Goal: Task Accomplishment & Management: Use online tool/utility

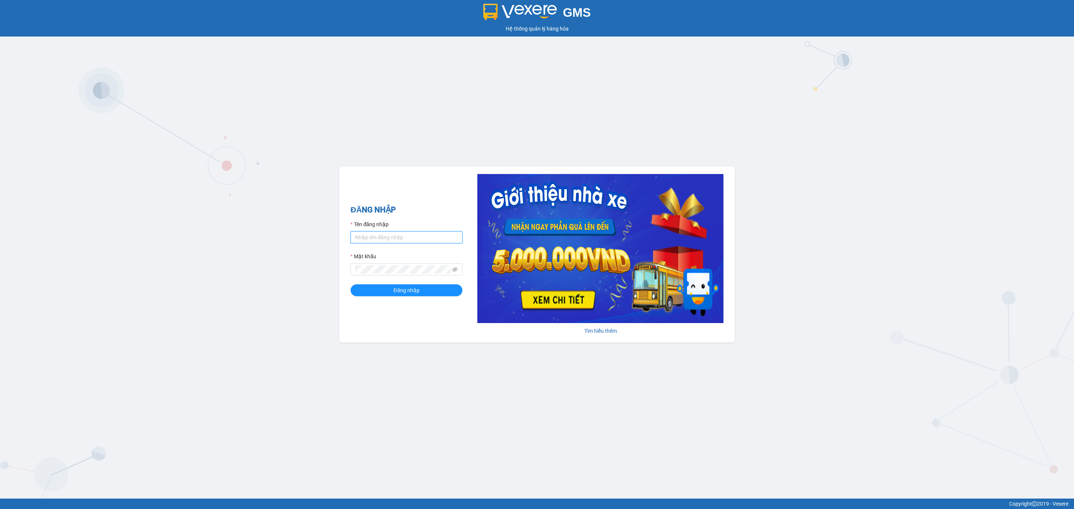
click at [429, 236] on input "Tên đăng nhập" at bounding box center [407, 238] width 112 height 12
type input "truongphucuong.vxr"
click at [417, 241] on input "truongphucuong.vxr" at bounding box center [407, 238] width 112 height 12
click at [370, 292] on button "Đăng nhập" at bounding box center [407, 291] width 112 height 12
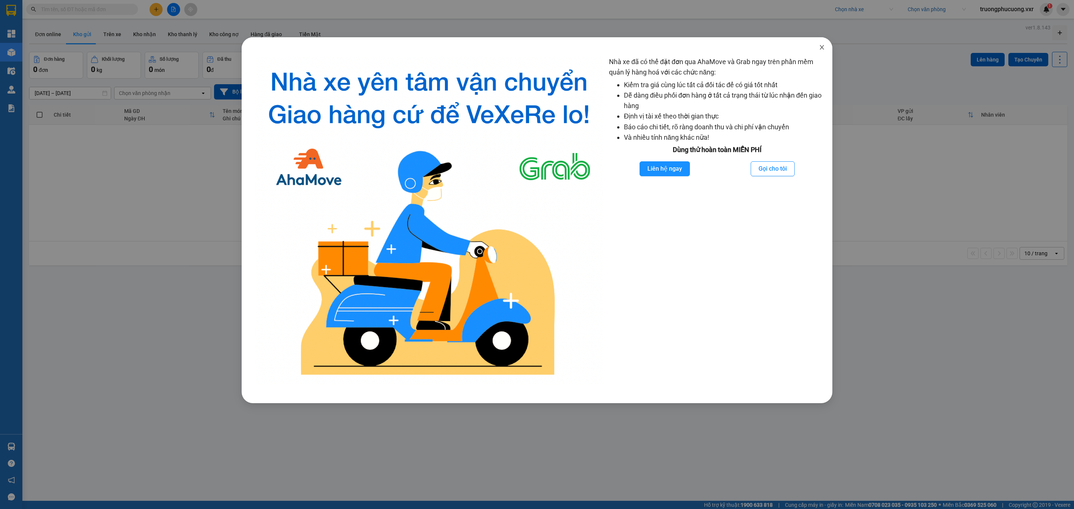
click at [824, 50] on icon "close" at bounding box center [822, 47] width 4 height 4
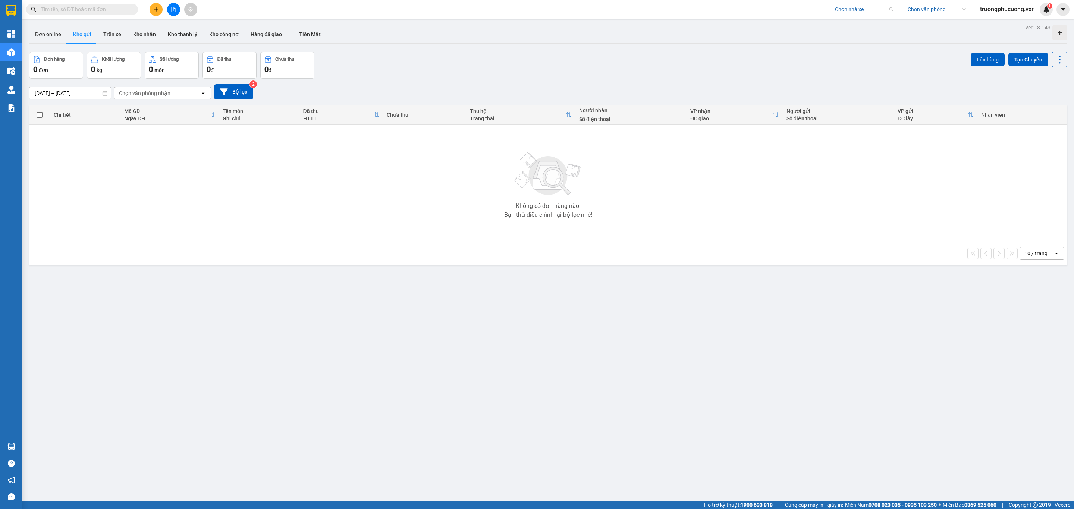
click at [864, 9] on input "search" at bounding box center [861, 9] width 53 height 11
type input "thành công"
click at [865, 44] on div "Thành Công" at bounding box center [875, 48] width 84 height 8
click at [910, 66] on div "Đơn hàng 0 đơn Khối lượng 0 kg Số lượng 0 món Đã thu 0 đ Chưa thu 0 đ Lên hàng …" at bounding box center [548, 65] width 1038 height 27
click at [1063, 8] on icon "caret-down" at bounding box center [1063, 9] width 7 height 7
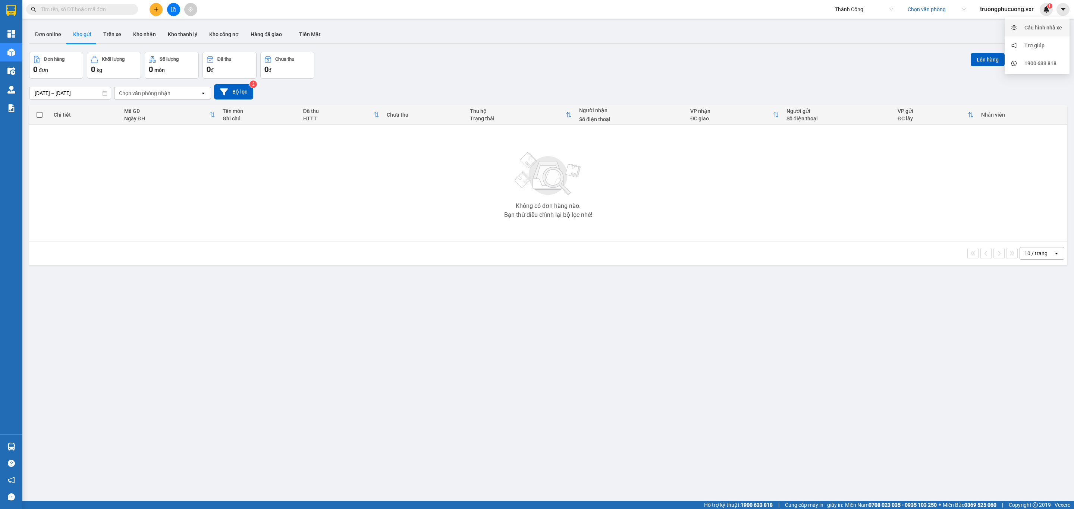
click at [1036, 26] on div "Cấu hình nhà xe" at bounding box center [1044, 27] width 38 height 8
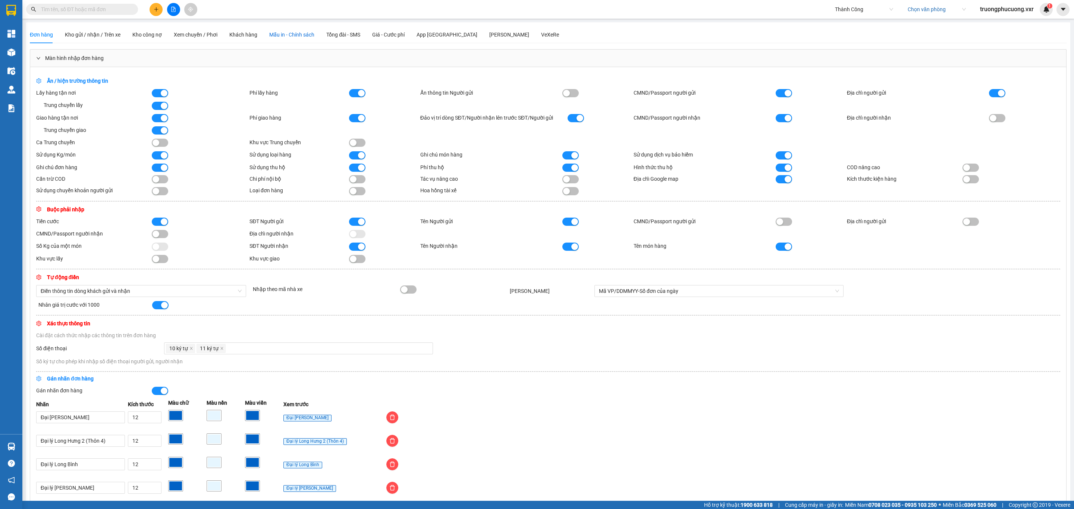
click at [303, 32] on span "Mẫu in - Chính sách" at bounding box center [291, 35] width 45 height 6
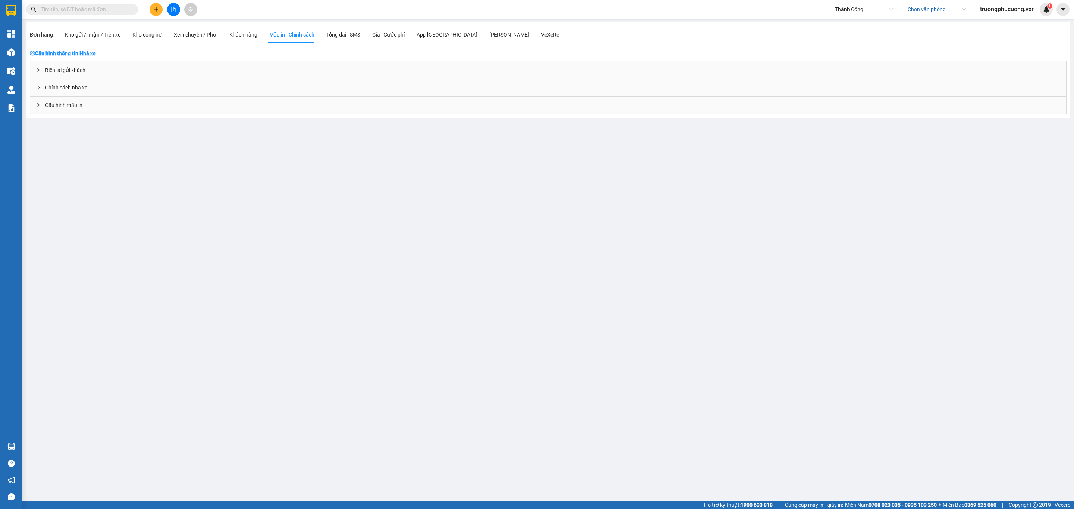
click at [85, 68] on div "Biên lai gửi khách" at bounding box center [548, 70] width 1036 height 17
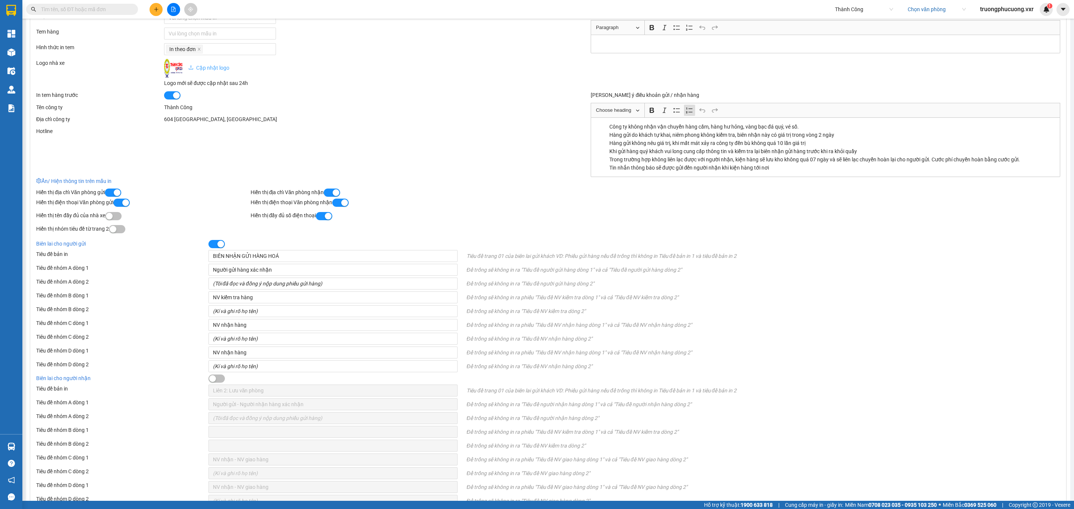
scroll to position [160, 0]
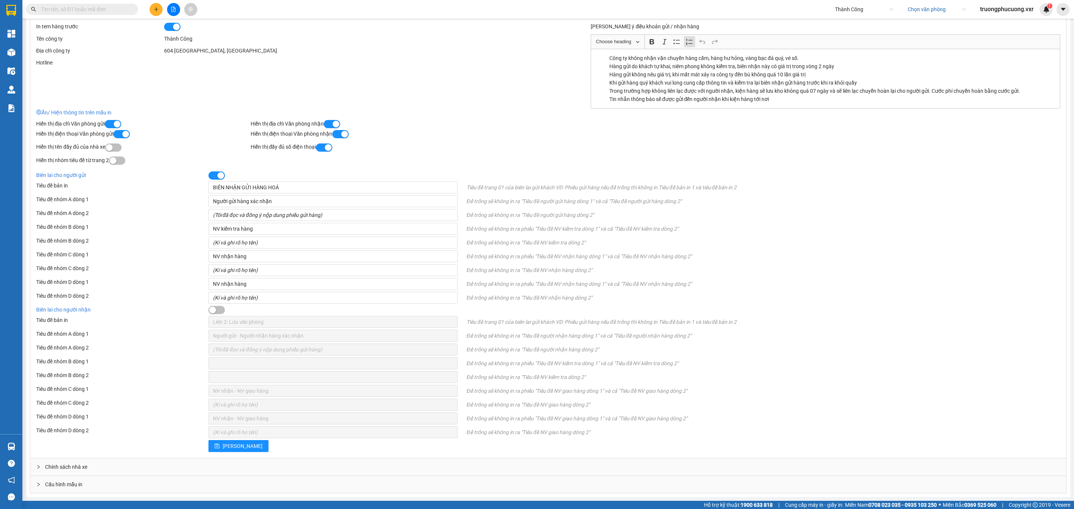
click at [77, 484] on span "Cấu hình mẫu in" at bounding box center [63, 485] width 37 height 8
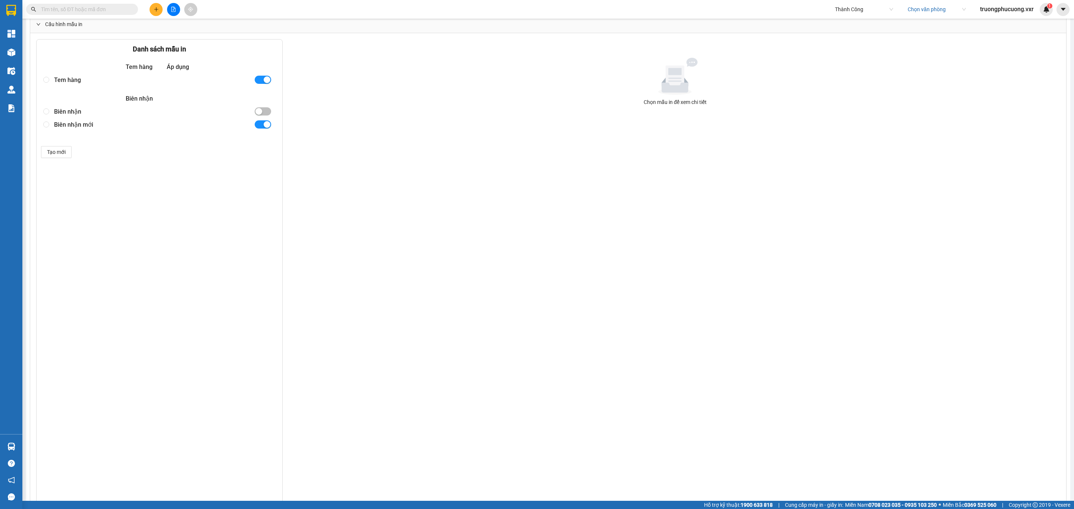
scroll to position [552, 0]
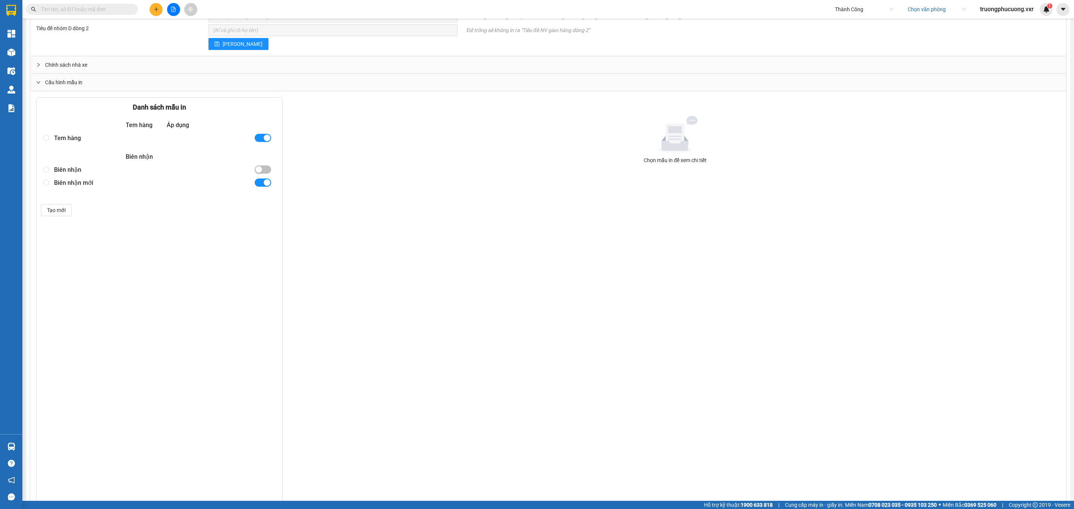
click at [50, 189] on div at bounding box center [47, 182] width 13 height 13
click at [46, 186] on input "radio" at bounding box center [46, 183] width 6 height 6
radio input "true"
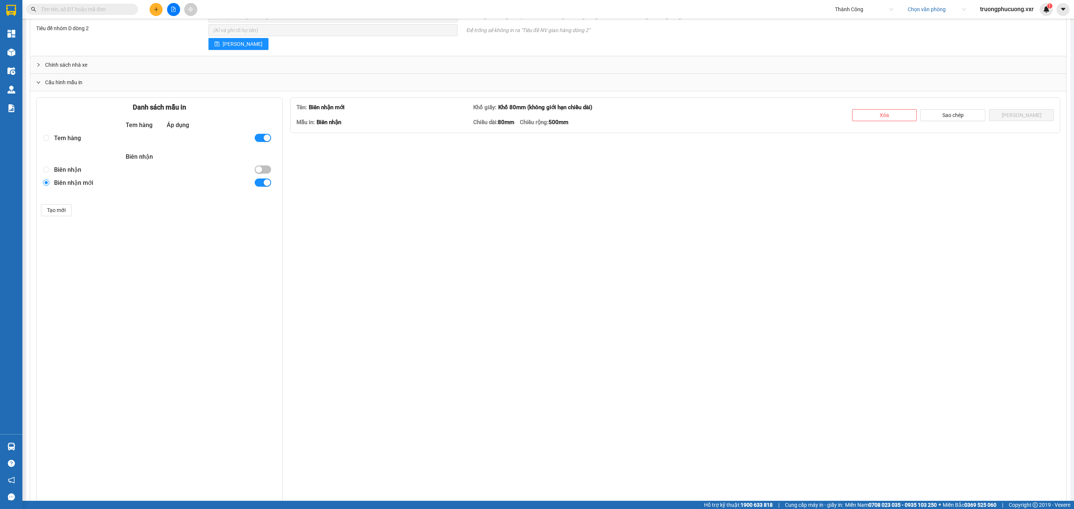
type textarea "<table style="border-collapse: collapse; width: 98.148%; height: 93px; border-c…"
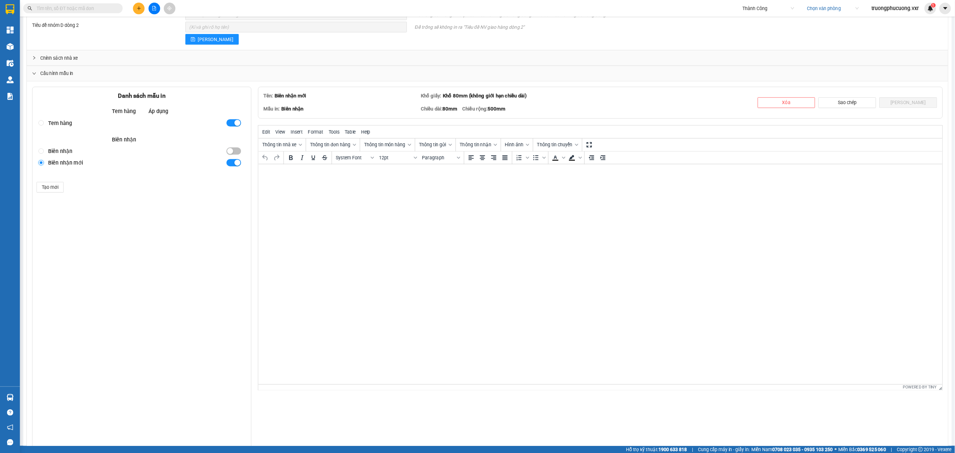
scroll to position [0, 0]
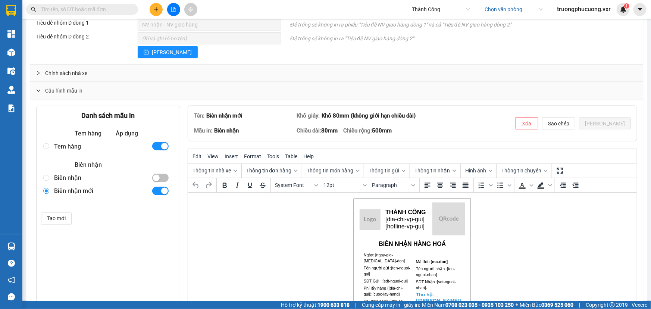
scroll to position [697, 0]
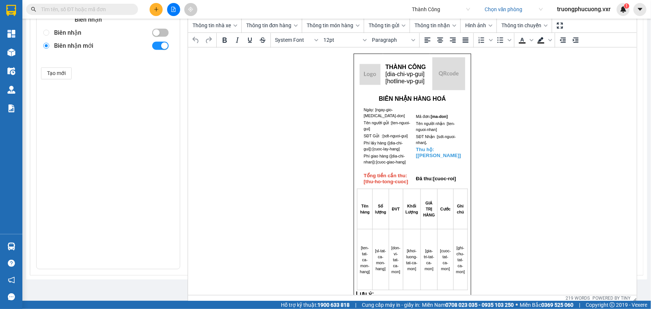
click at [374, 77] on img "Rich Text Area. Press ALT-0 for help." at bounding box center [369, 74] width 21 height 21
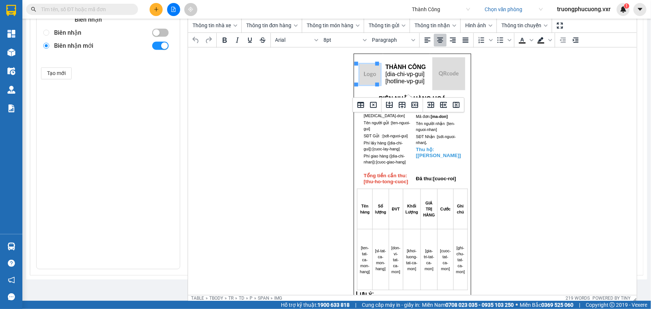
click at [385, 75] on span "[dia-chi-vp-gui]" at bounding box center [404, 74] width 39 height 6
click at [402, 82] on span "[hotline-vp-gui]" at bounding box center [404, 81] width 39 height 6
click at [432, 135] on span "SĐT Nhận : [sdt-nguoi-nhan]" at bounding box center [435, 139] width 40 height 10
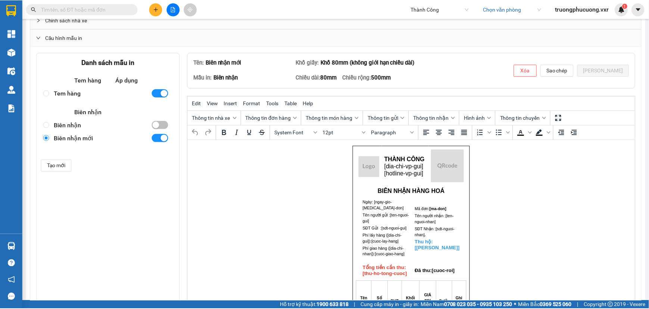
scroll to position [595, 0]
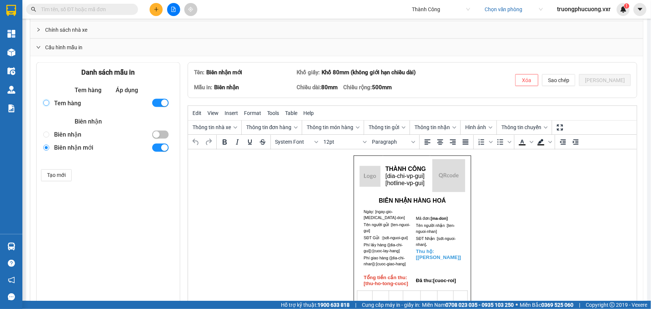
click at [44, 103] on input "radio" at bounding box center [46, 103] width 6 height 6
radio input "true"
radio input "false"
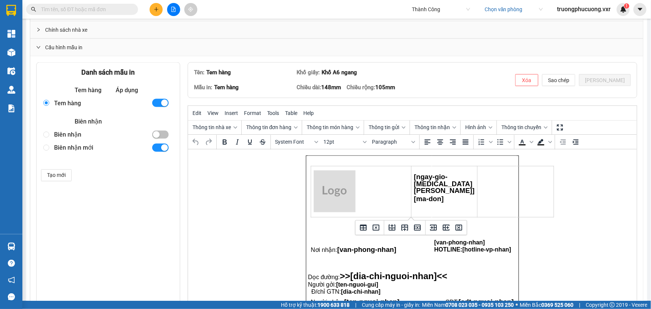
click at [373, 186] on td "Rich Text Area. Press ALT-0 for help." at bounding box center [361, 191] width 100 height 51
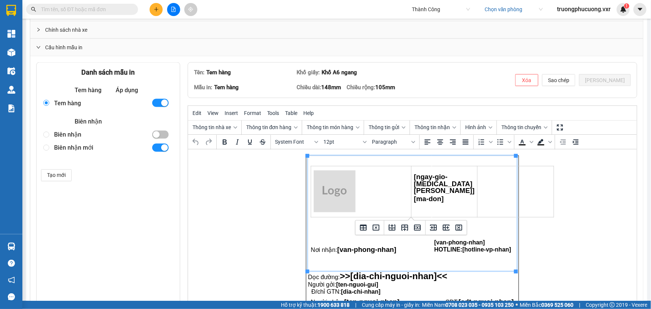
click at [451, 183] on td "Rich Text Area. Press ALT-0 for help." at bounding box center [473, 196] width 85 height 80
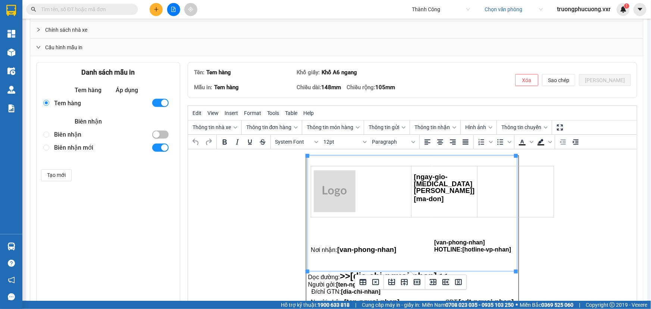
click at [462, 186] on td "Rich Text Area. Press ALT-0 for help." at bounding box center [473, 196] width 85 height 80
click at [454, 194] on td "Rich Text Area. Press ALT-0 for help." at bounding box center [473, 196] width 85 height 80
click at [429, 198] on span "[ma-don]" at bounding box center [429, 199] width 30 height 8
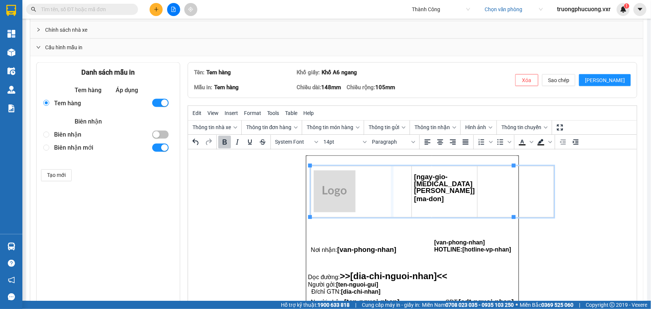
drag, startPoint x: 396, startPoint y: 193, endPoint x: 390, endPoint y: 193, distance: 5.2
click at [340, 191] on img "Rich Text Area. Press ALT-0 for help." at bounding box center [334, 191] width 42 height 42
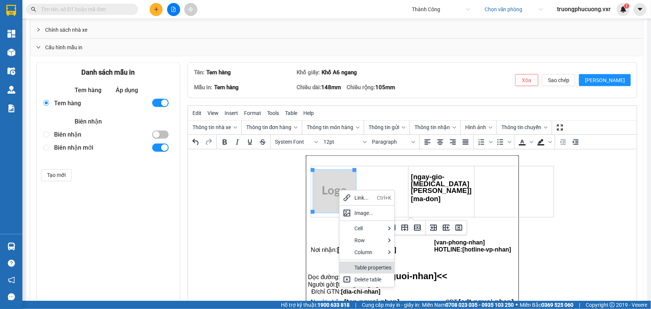
click at [361, 266] on div "Table properties" at bounding box center [372, 267] width 37 height 9
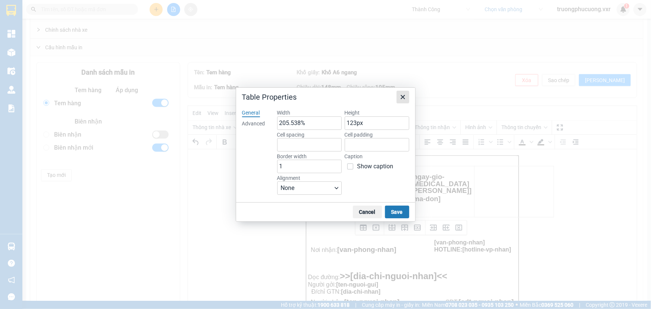
click at [404, 96] on icon "Close" at bounding box center [403, 97] width 4 height 4
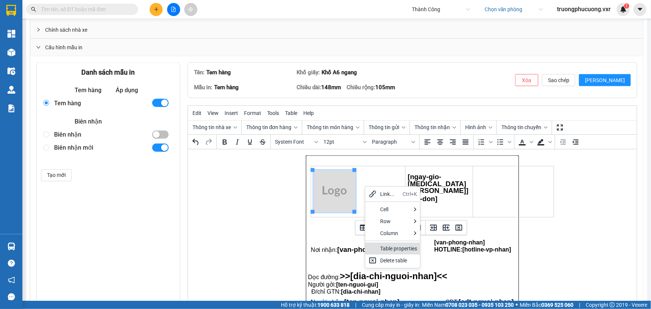
click at [383, 250] on div "Table properties" at bounding box center [398, 248] width 37 height 9
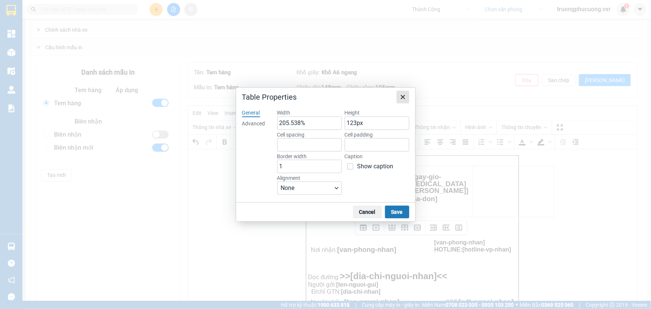
click at [403, 98] on icon "Close" at bounding box center [403, 97] width 4 height 4
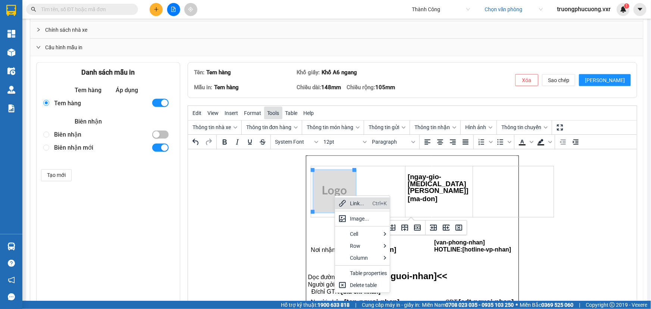
click at [267, 110] on span "Tools" at bounding box center [273, 113] width 12 height 6
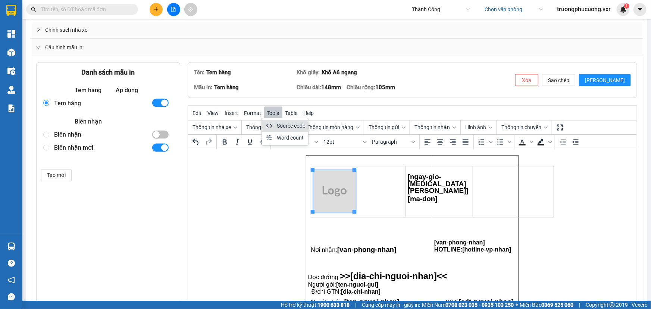
click at [273, 121] on icon at bounding box center [269, 125] width 9 height 9
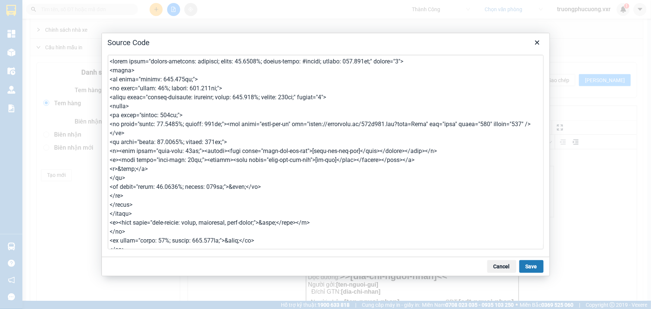
click at [165, 60] on textarea at bounding box center [326, 152] width 436 height 194
click at [172, 78] on textarea at bounding box center [326, 152] width 436 height 194
click at [294, 124] on textarea at bounding box center [326, 152] width 436 height 194
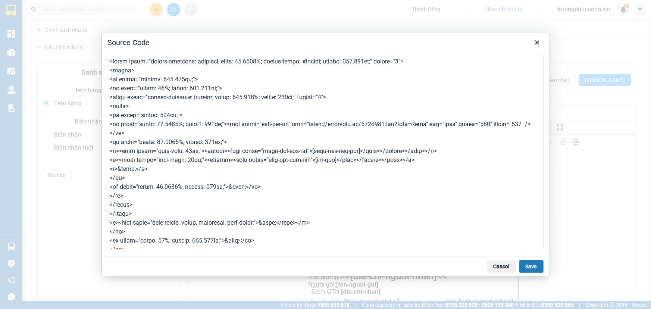
click at [167, 124] on textarea at bounding box center [326, 152] width 436 height 194
click at [489, 124] on textarea at bounding box center [326, 152] width 436 height 194
type textarea "<table style="border-collapse: collapse; width: 99.9358%; border-color: #ffffff…"
click at [526, 265] on button "Save" at bounding box center [531, 266] width 24 height 13
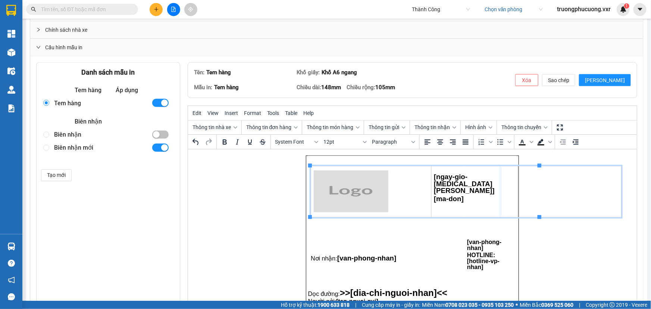
drag, startPoint x: 539, startPoint y: 194, endPoint x: 499, endPoint y: 197, distance: 39.6
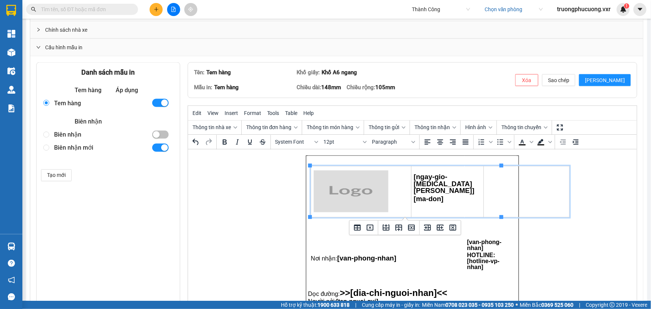
click at [487, 191] on td "Rich Text Area. Press ALT-0 for help." at bounding box center [490, 196] width 52 height 80
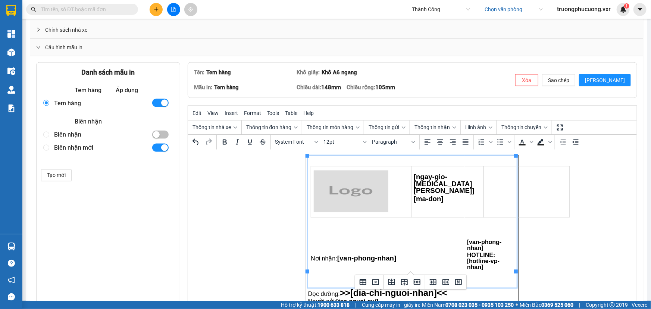
click at [487, 191] on td "Rich Text Area. Press ALT-0 for help." at bounding box center [490, 196] width 52 height 80
click at [464, 189] on td "Rich Text Area. Press ALT-0 for help." at bounding box center [490, 196] width 52 height 80
click at [464, 202] on td "Rich Text Area. Press ALT-0 for help." at bounding box center [490, 196] width 52 height 80
click at [482, 189] on td "Rich Text Area. Press ALT-0 for help." at bounding box center [490, 196] width 52 height 80
click at [464, 176] on td "Rich Text Area. Press ALT-0 for help." at bounding box center [490, 196] width 52 height 80
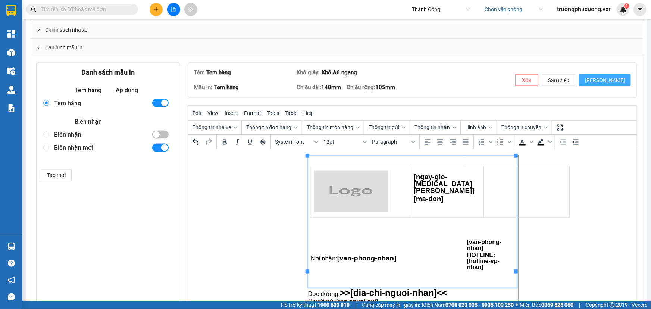
click at [614, 79] on span "Lưu" at bounding box center [605, 80] width 40 height 8
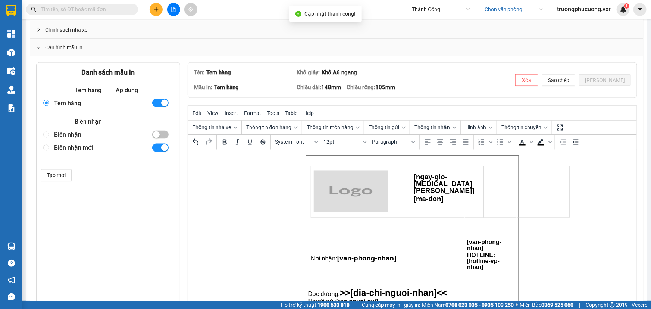
click at [373, 237] on td "Nơi nhận: [van-phong-nhan]" at bounding box center [386, 254] width 156 height 38
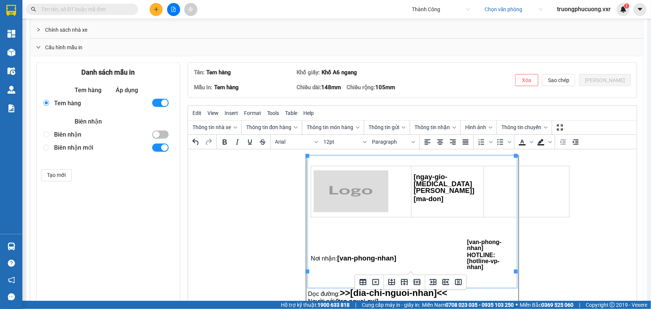
click at [346, 231] on td "[ngay-gio-tao-don] [ma-don]" at bounding box center [386, 196] width 156 height 80
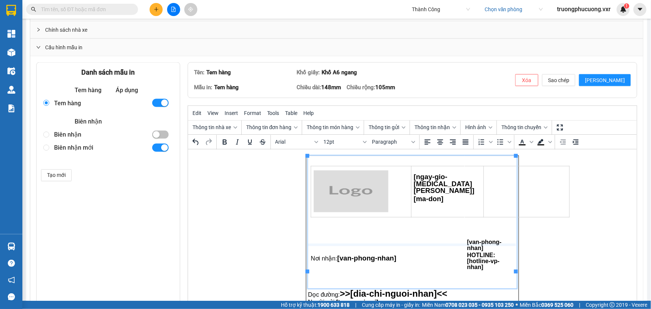
drag, startPoint x: 403, startPoint y: 271, endPoint x: 401, endPoint y: 244, distance: 26.9
click at [357, 248] on p "Rich Text Area. Press ALT-0 for help." at bounding box center [385, 251] width 151 height 6
click at [323, 232] on td "[ngay-gio-tao-don] [ma-don]" at bounding box center [386, 196] width 156 height 80
click at [549, 207] on html "[ngay-gio-tao-don] [ma-don] Nơi nhận: [van-phong-nhan] [van-phong-nhan] HOTLINE…" at bounding box center [412, 229] width 449 height 161
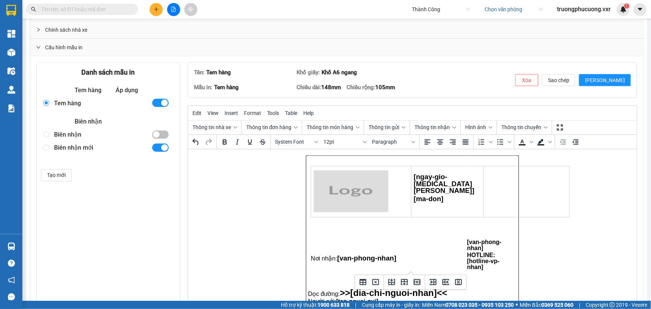
click at [337, 248] on p "Rich Text Area. Press ALT-0 for help." at bounding box center [385, 251] width 151 height 6
click at [370, 248] on p "Rich Text Area. Press ALT-0 for help." at bounding box center [385, 251] width 151 height 6
click at [399, 277] on p "Rich Text Area. Press ALT-0 for help." at bounding box center [385, 280] width 151 height 6
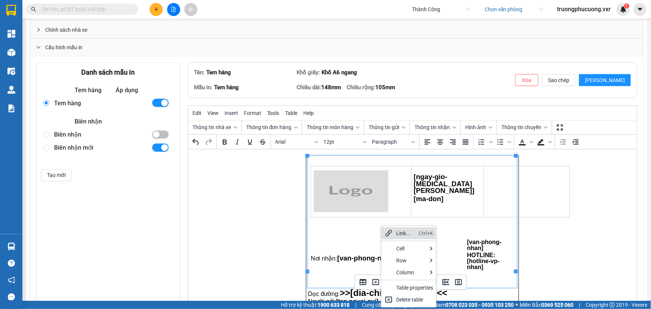
click at [354, 232] on td "[ngay-gio-tao-don] [ma-don]" at bounding box center [386, 196] width 156 height 80
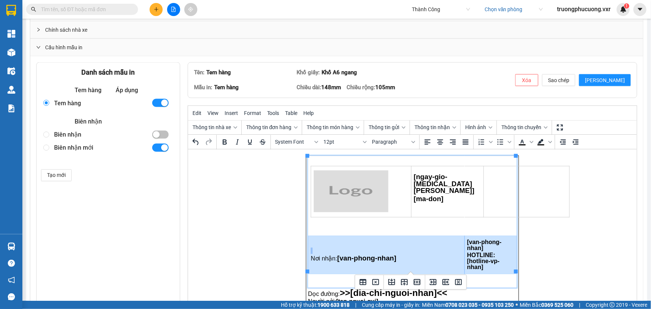
drag, startPoint x: 510, startPoint y: 249, endPoint x: 334, endPoint y: 243, distance: 175.8
click at [334, 243] on tr "Nơi nhận: [van-phong-nhan] [van-phong-nhan] HOTLINE: [hotline-vp-nhan]" at bounding box center [412, 254] width 208 height 38
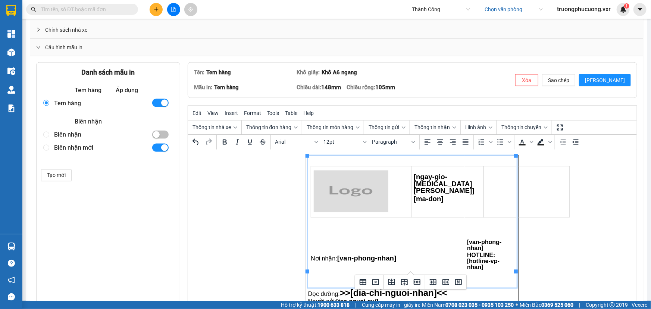
click at [342, 229] on td "[ngay-gio-tao-don] [ma-don]" at bounding box center [386, 196] width 156 height 80
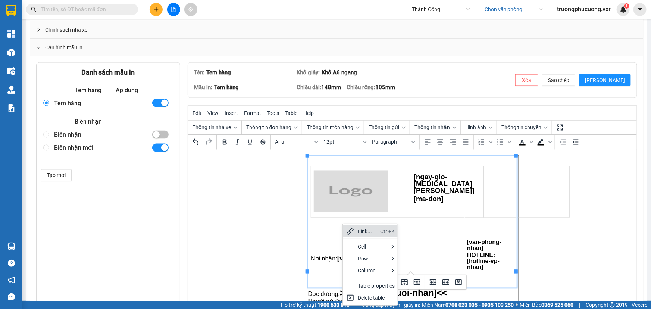
click at [327, 228] on td "[ngay-gio-tao-don] [ma-don]" at bounding box center [386, 196] width 156 height 80
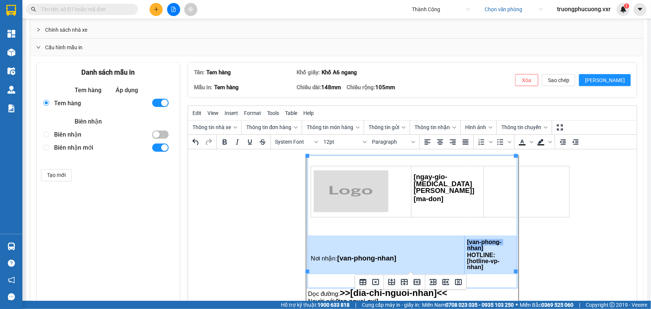
drag, startPoint x: 354, startPoint y: 247, endPoint x: 488, endPoint y: 251, distance: 133.9
click at [488, 251] on tr "Nơi nhận: [van-phong-nhan] [van-phong-nhan] HOTLINE: [hotline-vp-nhan]" at bounding box center [412, 254] width 208 height 38
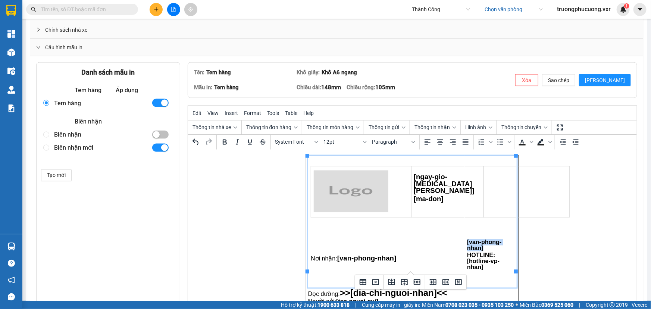
click at [488, 251] on td "[van-phong-nhan] HOTLINE: [hotline-vp-nhan]" at bounding box center [490, 254] width 52 height 38
click at [496, 245] on p "[van-phong-nhan]" at bounding box center [490, 245] width 47 height 12
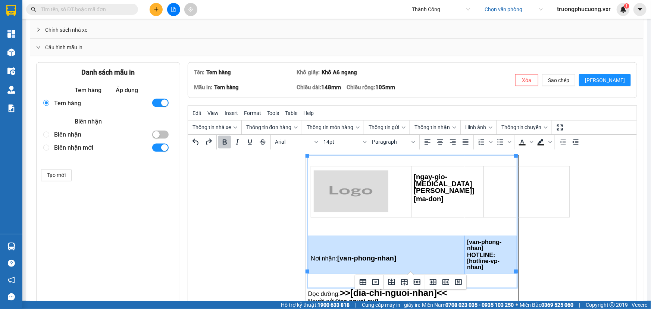
drag, startPoint x: 509, startPoint y: 250, endPoint x: 319, endPoint y: 239, distance: 190.9
click at [319, 239] on tr "Nơi nhận: [van-phong-nhan] [van-phong-nhan] HOTLINE: [hotline-vp-nhan]" at bounding box center [412, 254] width 208 height 38
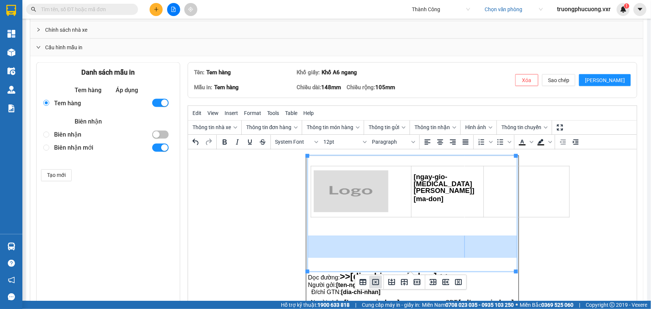
click at [377, 282] on icon "Delete table" at bounding box center [375, 281] width 9 height 9
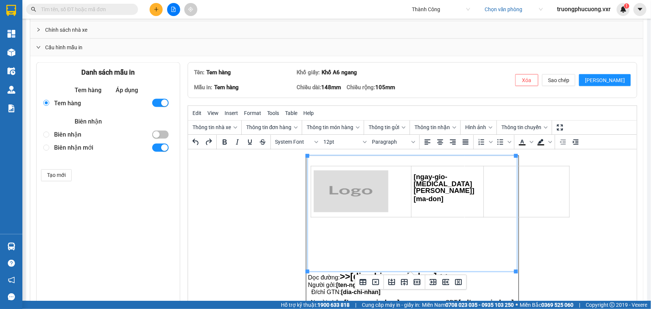
click at [366, 245] on td "Rich Text Area. Press ALT-0 for help." at bounding box center [386, 246] width 156 height 22
click at [330, 245] on td "Rich Text Area. Press ALT-0 for help." at bounding box center [386, 246] width 156 height 22
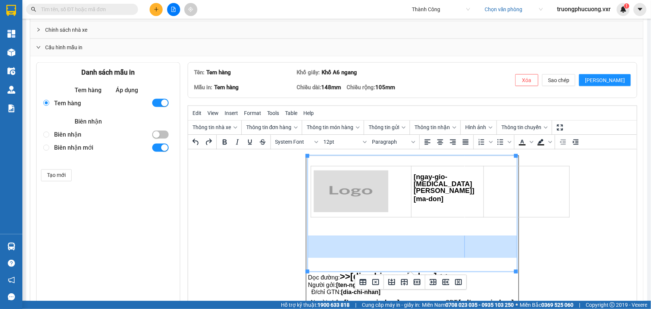
drag, startPoint x: 316, startPoint y: 244, endPoint x: 455, endPoint y: 254, distance: 139.9
click at [455, 254] on tr "Rich Text Area. Press ALT-0 for help." at bounding box center [412, 246] width 208 height 22
click at [414, 282] on icon "Delete row" at bounding box center [417, 282] width 7 height 6
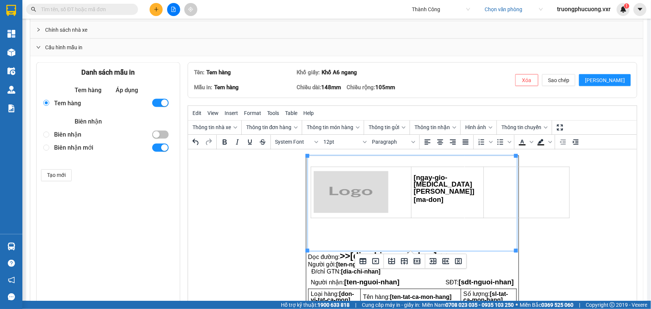
click at [415, 251] on span "[dia-chi-nguoi-nhan]<<" at bounding box center [398, 256] width 97 height 10
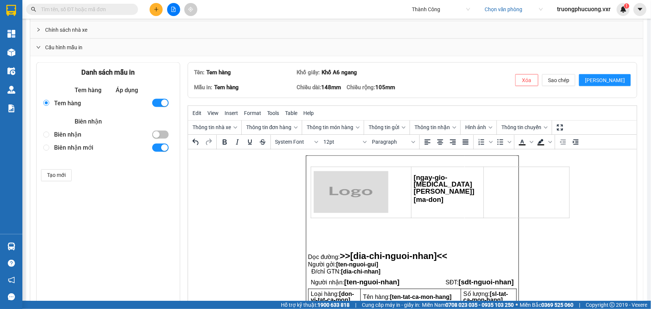
click at [422, 239] on td "Rich Text Area. Press ALT-0 for help." at bounding box center [386, 243] width 156 height 13
drag, startPoint x: 418, startPoint y: 250, endPoint x: 438, endPoint y: 223, distance: 33.9
drag, startPoint x: 421, startPoint y: 250, endPoint x: 432, endPoint y: 219, distance: 32.3
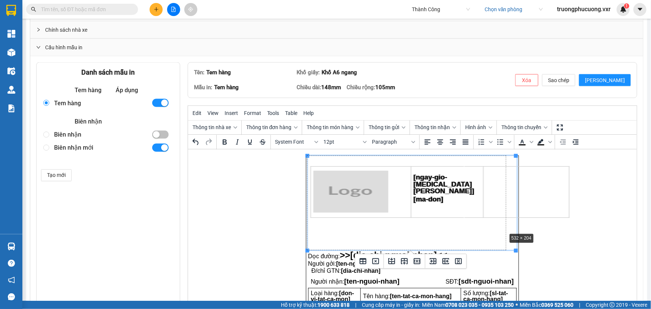
drag, startPoint x: 514, startPoint y: 250, endPoint x: 501, endPoint y: 224, distance: 29.5
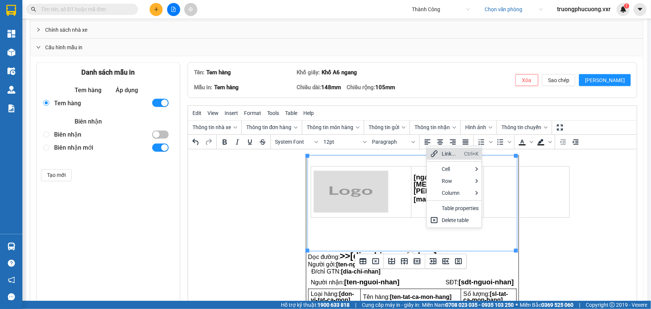
click at [396, 239] on td "Rich Text Area. Press ALT-0 for help." at bounding box center [386, 243] width 156 height 14
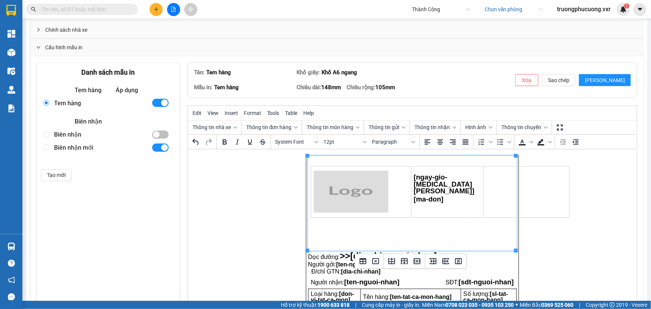
click at [396, 239] on td "Rich Text Area. Press ALT-0 for help." at bounding box center [386, 243] width 156 height 14
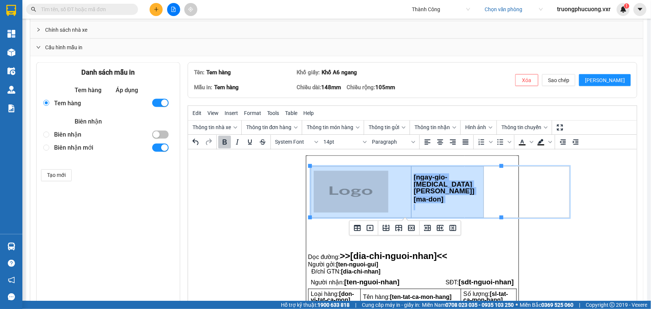
drag, startPoint x: 311, startPoint y: 169, endPoint x: 425, endPoint y: 206, distance: 120.1
click at [425, 206] on tr "[ngay-gio-tao-don] [ma-don]" at bounding box center [440, 191] width 258 height 51
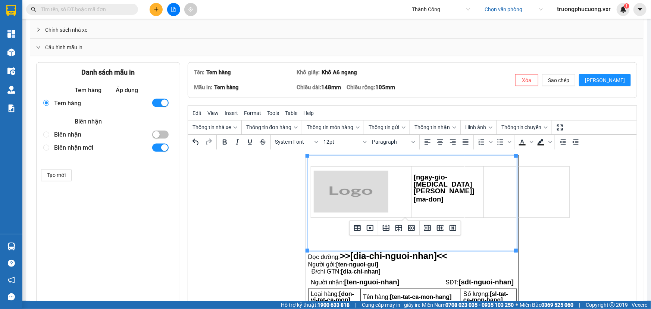
click at [479, 232] on td "Rich Text Area. Press ALT-0 for help." at bounding box center [490, 196] width 52 height 81
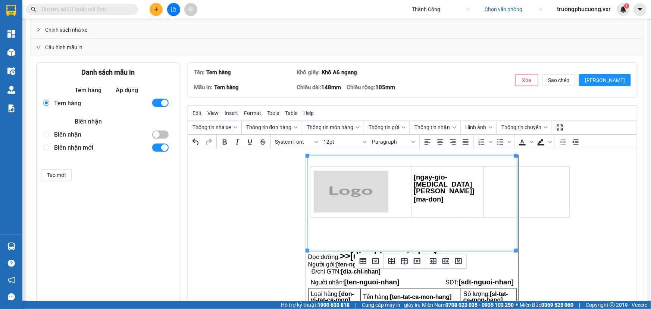
click at [477, 229] on td "Rich Text Area. Press ALT-0 for help." at bounding box center [490, 196] width 52 height 81
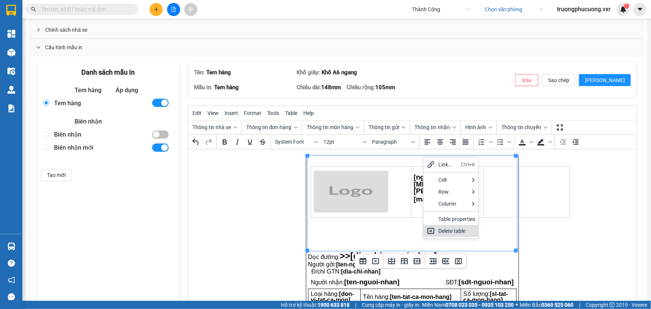
click at [401, 243] on td "Rich Text Area. Press ALT-0 for help." at bounding box center [386, 243] width 156 height 14
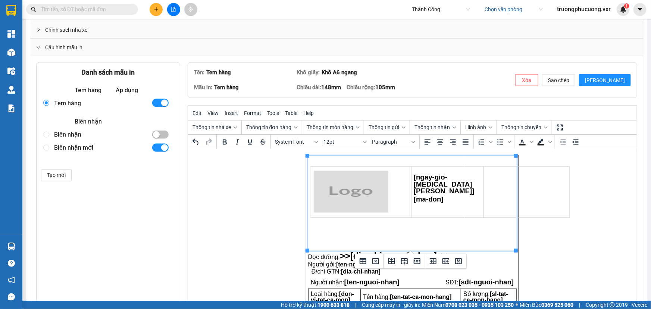
click at [401, 243] on td "Rich Text Area. Press ALT-0 for help." at bounding box center [386, 243] width 156 height 14
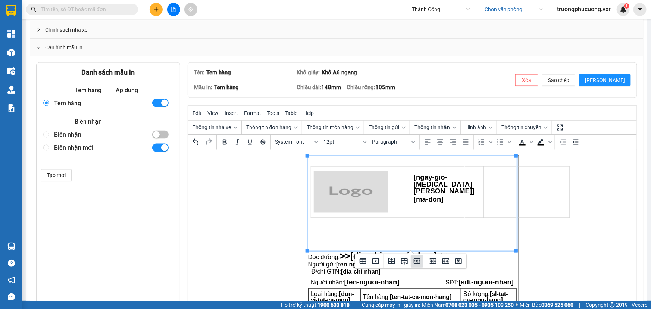
click at [416, 262] on icon "Delete row" at bounding box center [417, 261] width 7 height 6
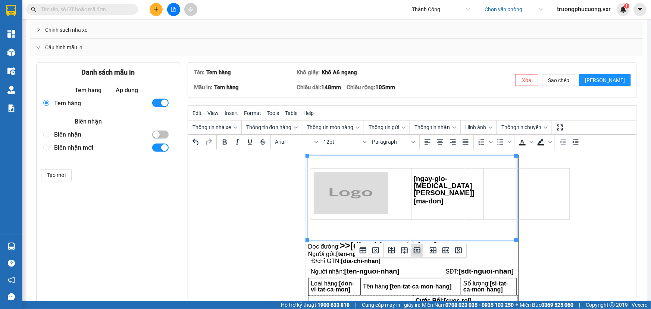
click at [418, 252] on icon "Delete row" at bounding box center [416, 250] width 9 height 9
click at [380, 233] on td "[ngay-gio-tao-don] [ma-don]" at bounding box center [386, 198] width 156 height 84
click at [412, 233] on td "[ngay-gio-tao-don] [ma-don]" at bounding box center [386, 198] width 156 height 84
click at [411, 233] on td "[ngay-gio-tao-don] [ma-don]" at bounding box center [386, 198] width 156 height 84
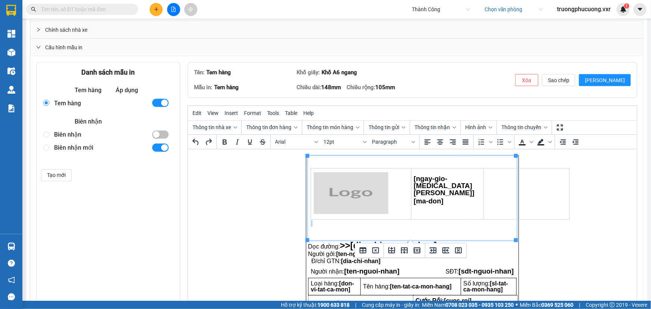
click at [410, 227] on td "[ngay-gio-tao-don] [ma-don]" at bounding box center [386, 198] width 156 height 84
click at [419, 252] on icon "Delete row" at bounding box center [416, 250] width 9 height 9
click at [403, 228] on td "[ngay-gio-tao-don] [ma-don]" at bounding box center [386, 198] width 156 height 84
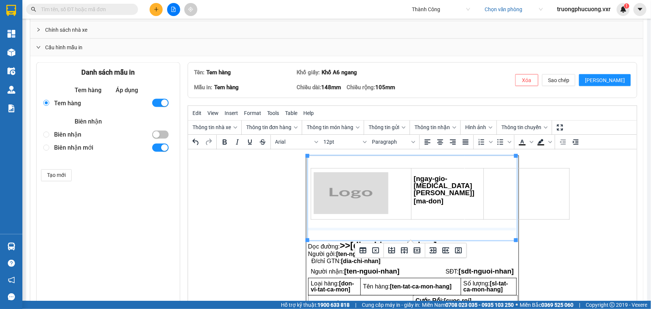
drag, startPoint x: 416, startPoint y: 239, endPoint x: 422, endPoint y: 225, distance: 15.7
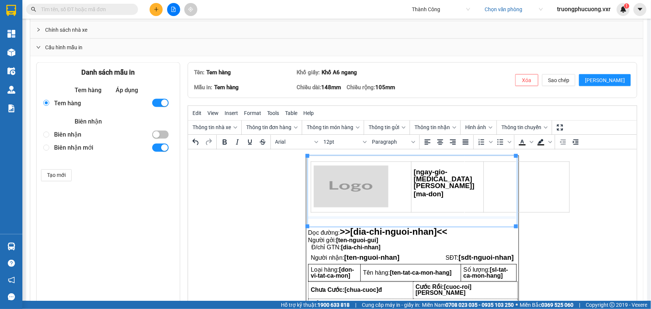
drag, startPoint x: 421, startPoint y: 226, endPoint x: 427, endPoint y: 218, distance: 10.2
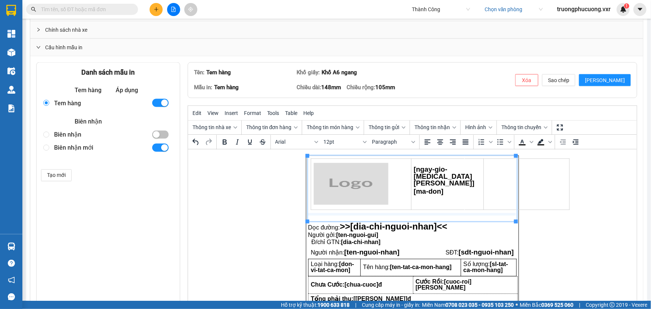
drag, startPoint x: 426, startPoint y: 220, endPoint x: 432, endPoint y: 213, distance: 9.6
click at [481, 229] on p "Dọc đường: >> [dia-chi-nguoi-nhan]<<" at bounding box center [412, 226] width 208 height 9
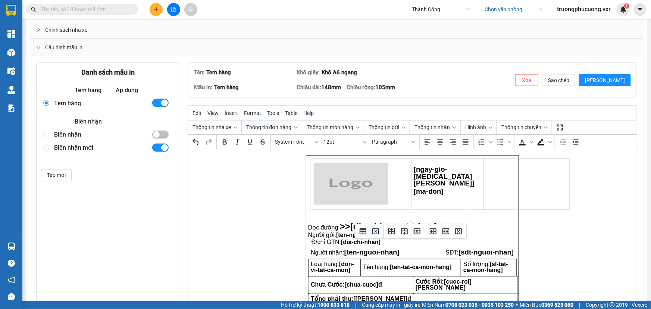
click at [468, 214] on td "Rich Text Area. Press ALT-0 for help." at bounding box center [490, 188] width 52 height 65
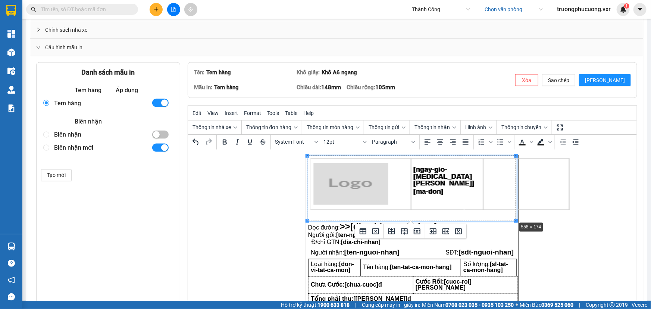
drag, startPoint x: 515, startPoint y: 220, endPoint x: 499, endPoint y: 213, distance: 18.1
drag, startPoint x: 495, startPoint y: 220, endPoint x: 506, endPoint y: 214, distance: 12.0
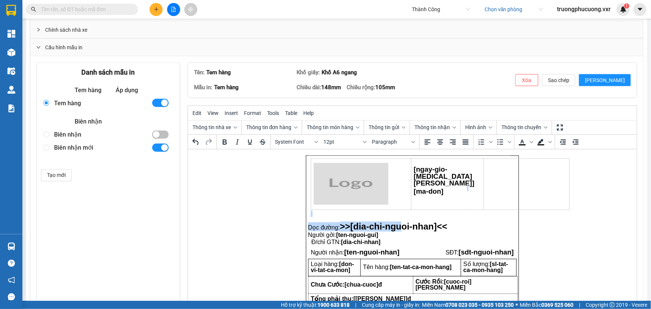
drag, startPoint x: 402, startPoint y: 221, endPoint x: 406, endPoint y: 216, distance: 5.8
click at [406, 216] on body "[ngay-gio-tao-don] [ma-don] Dọc đường: >> [dia-chi-nguoi-nhan]<< Người gởi: [te…" at bounding box center [411, 229] width 213 height 149
click at [406, 216] on p "Rich Text Area. Press ALT-0 for help." at bounding box center [385, 214] width 151 height 6
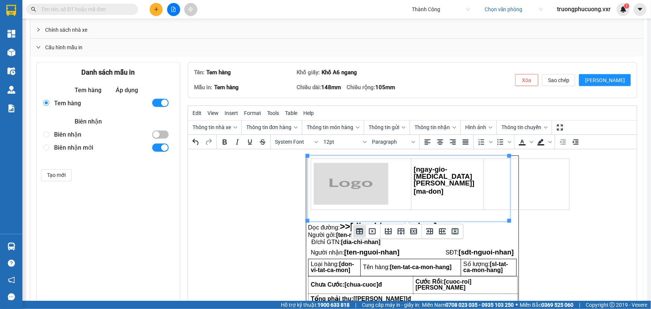
click at [360, 228] on icon "Table properties" at bounding box center [359, 231] width 7 height 6
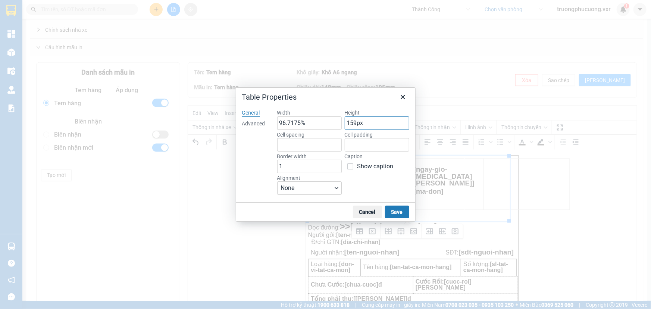
drag, startPoint x: 355, startPoint y: 125, endPoint x: 350, endPoint y: 124, distance: 4.5
click at [350, 124] on input "159px" at bounding box center [377, 122] width 65 height 13
type input "140px"
click at [394, 209] on button "Save" at bounding box center [397, 212] width 24 height 13
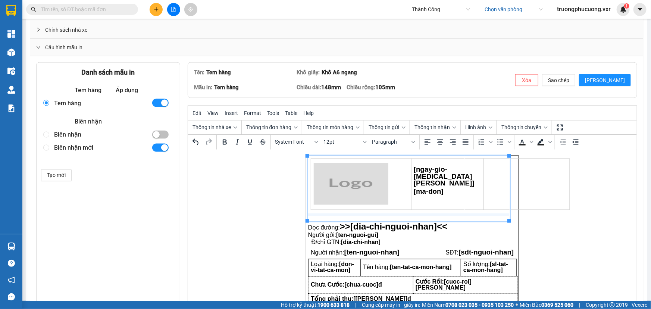
drag, startPoint x: 386, startPoint y: 220, endPoint x: 391, endPoint y: 213, distance: 9.0
click at [361, 232] on icon "Table properties" at bounding box center [359, 231] width 9 height 9
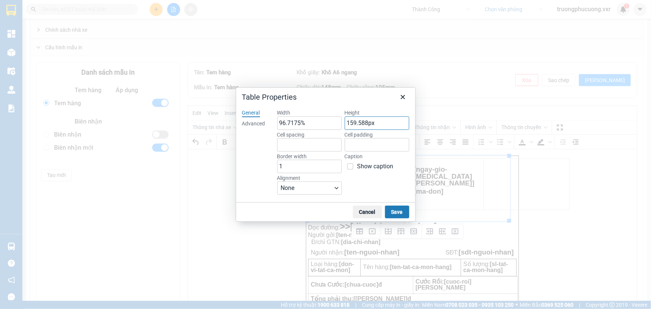
drag, startPoint x: 355, startPoint y: 123, endPoint x: 350, endPoint y: 124, distance: 4.5
click at [350, 124] on input "159.588px" at bounding box center [377, 122] width 65 height 13
type input "140.588px"
click at [366, 182] on div "Width 96.7175% Height 140.588px Cell spacing Cell padding Border width 1 Captio…" at bounding box center [343, 152] width 132 height 87
click at [392, 209] on button "Save" at bounding box center [397, 212] width 24 height 13
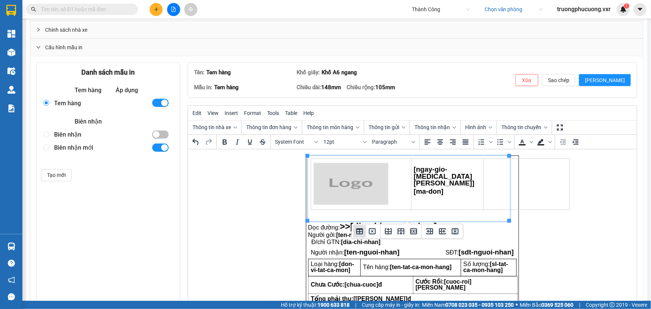
click at [360, 235] on icon "Table properties" at bounding box center [359, 231] width 9 height 9
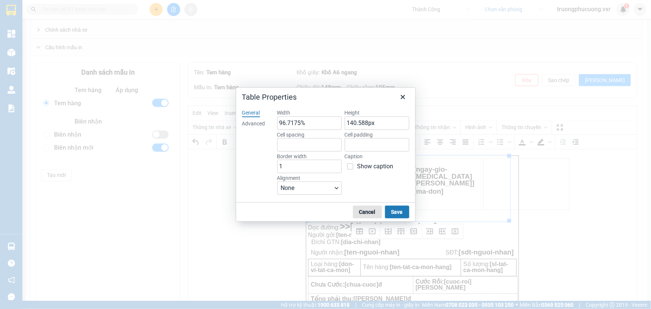
click at [366, 216] on button "Cancel" at bounding box center [367, 212] width 29 height 13
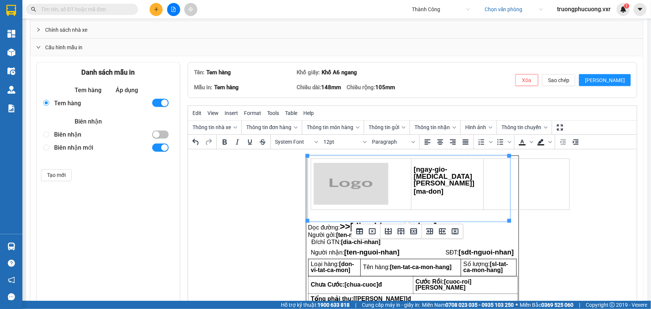
click at [464, 202] on td "Rich Text Area. Press ALT-0 for help." at bounding box center [486, 188] width 45 height 65
click at [407, 214] on p "Rich Text Area. Press ALT-0 for help." at bounding box center [385, 214] width 151 height 6
click at [383, 215] on p "Rich Text Area. Press ALT-0 for help." at bounding box center [385, 214] width 151 height 6
click at [382, 215] on p "Rich Text Area. Press ALT-0 for help." at bounding box center [385, 214] width 151 height 6
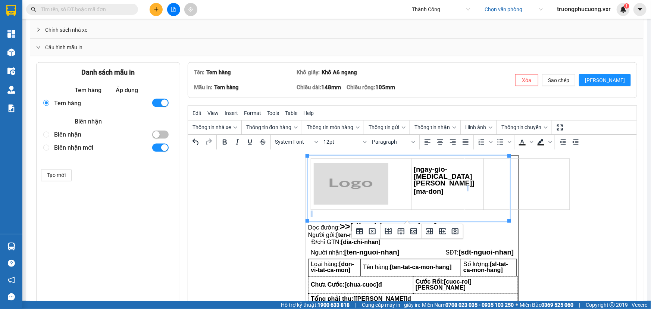
click at [382, 215] on p "Rich Text Area. Press ALT-0 for help." at bounding box center [385, 214] width 151 height 6
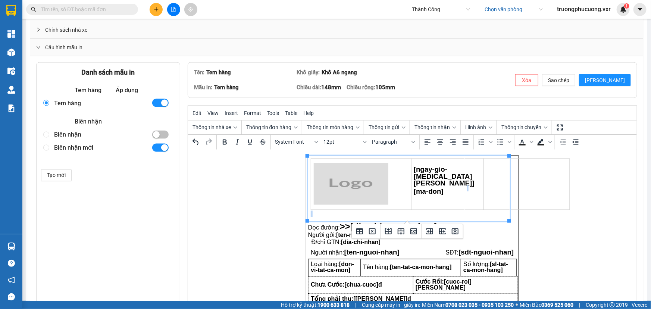
click at [382, 215] on p "Rich Text Area. Press ALT-0 for help." at bounding box center [385, 214] width 151 height 6
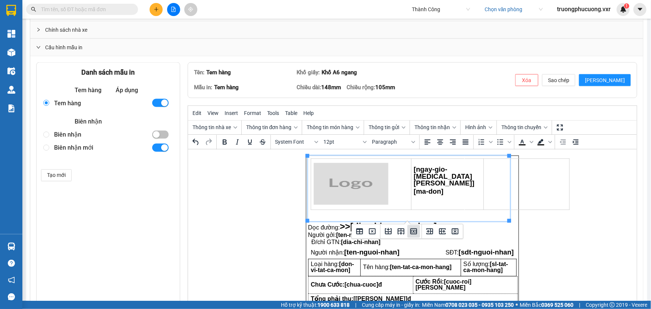
click at [415, 230] on icon "Delete row" at bounding box center [413, 231] width 7 height 6
click at [477, 203] on td "Rich Text Area. Press ALT-0 for help." at bounding box center [486, 188] width 45 height 65
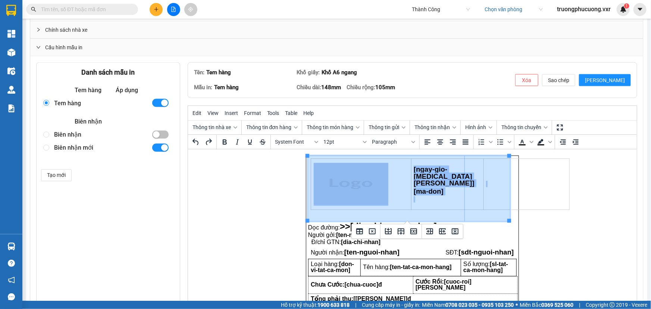
drag, startPoint x: 479, startPoint y: 206, endPoint x: 346, endPoint y: 185, distance: 133.7
click at [346, 185] on tr "[ngay-gio-tao-don] [ma-don]" at bounding box center [408, 188] width 201 height 65
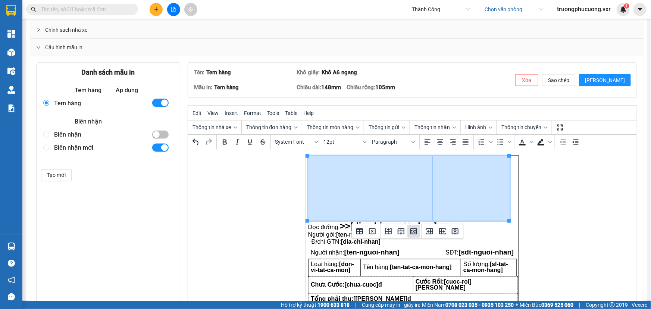
click at [414, 233] on icon "Delete row" at bounding box center [413, 231] width 9 height 9
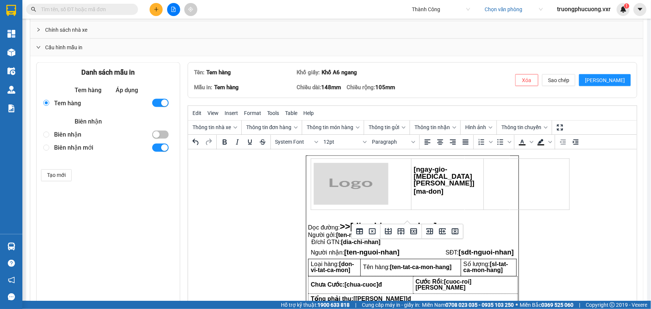
click at [333, 240] on span "Đ/chỉ GTN: [dia-chi-nhan]" at bounding box center [345, 242] width 69 height 6
click at [320, 228] on span "Dọc đường: >> [dia-chi-nguoi-nhan]<<" at bounding box center [377, 227] width 139 height 6
click at [309, 226] on span "Dọc đường: >> [dia-chi-nguoi-nhan]<<" at bounding box center [377, 227] width 139 height 6
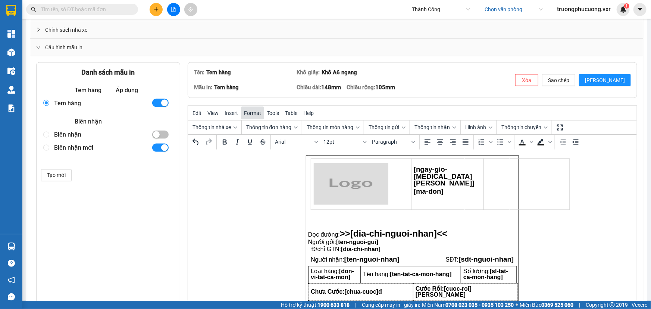
click at [254, 114] on span "Format" at bounding box center [252, 113] width 17 height 6
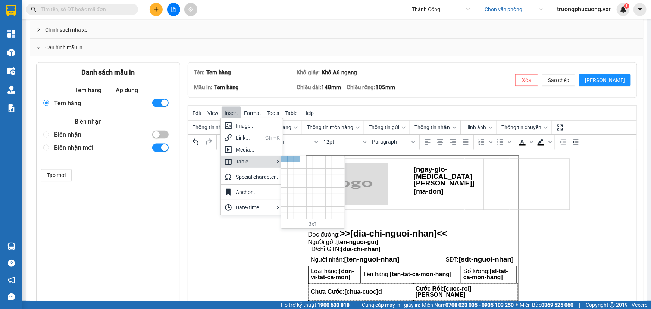
click at [297, 160] on div at bounding box center [297, 159] width 6 height 6
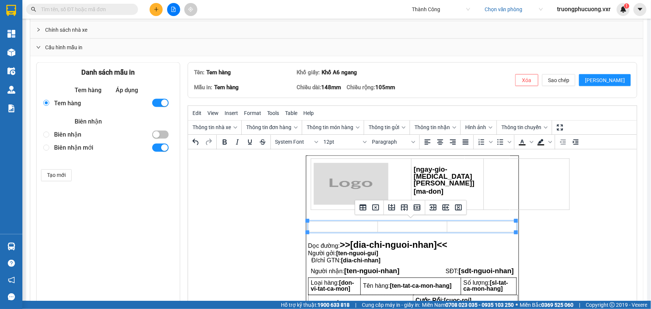
click at [455, 243] on p "Dọc đường: >> [dia-chi-nguoi-nhan]<<" at bounding box center [412, 244] width 208 height 9
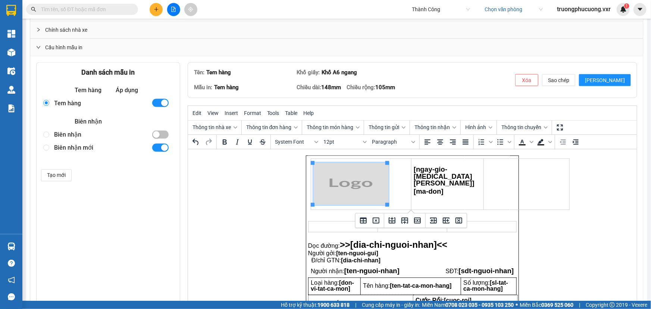
click at [340, 227] on td "Rich Text Area. Press ALT-0 for help." at bounding box center [342, 226] width 69 height 11
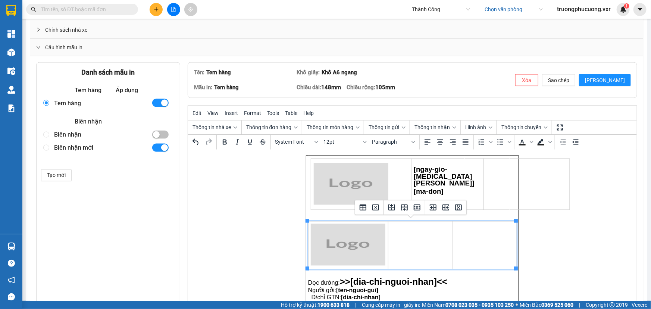
click at [416, 236] on td "Rich Text Area. Press ALT-0 for help." at bounding box center [420, 245] width 64 height 48
drag, startPoint x: 431, startPoint y: 183, endPoint x: 402, endPoint y: 177, distance: 29.0
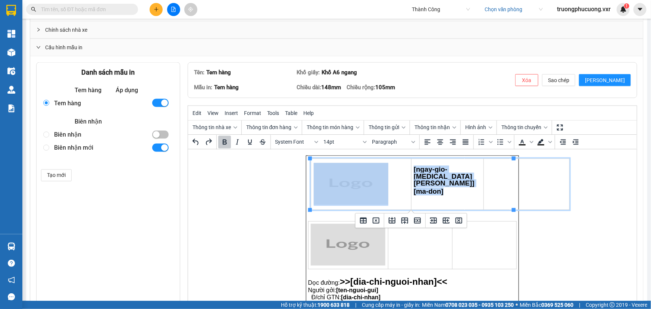
drag, startPoint x: 425, startPoint y: 189, endPoint x: 388, endPoint y: 172, distance: 41.1
click at [388, 172] on html "[ngay-gio-tao-don] [ma-don] Dọc đường: >> [dia-chi-nguoi-nhan]<< Người gởi: [te…" at bounding box center [412, 229] width 449 height 161
copy tr "[ngay-gio-tao-don] [ma-don]"
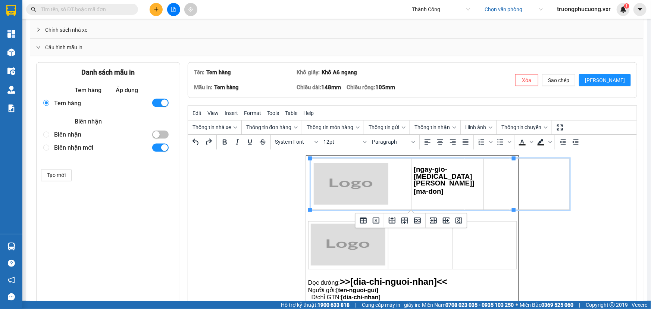
click at [408, 241] on td "Rich Text Area. Press ALT-0 for help." at bounding box center [420, 245] width 64 height 48
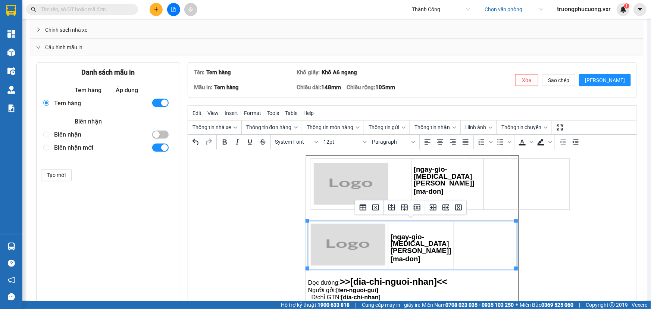
click at [454, 242] on td "Rich Text Area. Press ALT-0 for help." at bounding box center [485, 245] width 63 height 48
click at [421, 231] on td "[ngay-gio-tao-don] [ma-don]" at bounding box center [421, 245] width 66 height 48
click at [471, 238] on td "Rich Text Area. Press ALT-0 for help." at bounding box center [485, 245] width 63 height 48
click at [327, 199] on img "Rich Text Area. Press ALT-0 for help." at bounding box center [350, 184] width 75 height 42
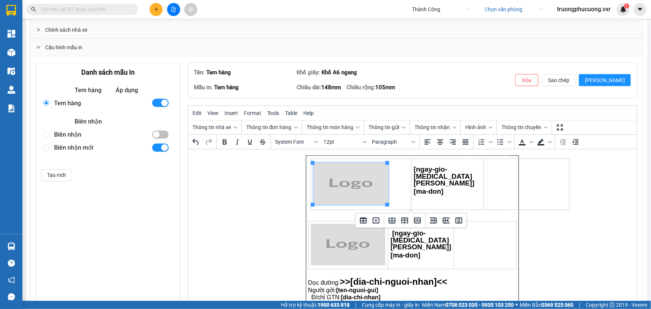
click at [308, 210] on td "[ngay-gio-tao-don] [ma-don]" at bounding box center [386, 188] width 156 height 65
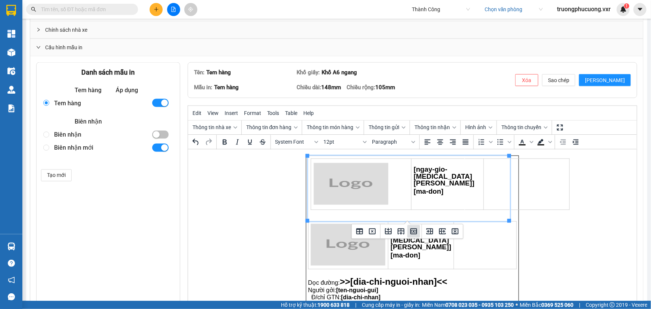
click at [411, 231] on icon "Delete row" at bounding box center [413, 231] width 9 height 9
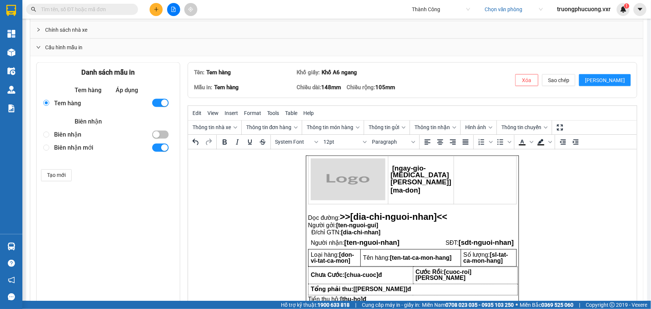
click at [360, 189] on img "Rich Text Area. Press ALT-0 for help." at bounding box center [347, 179] width 75 height 42
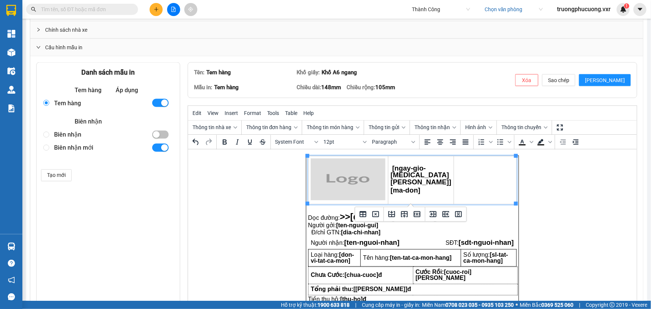
click at [448, 187] on td "[ngay-gio-tao-don] [ma-don]" at bounding box center [421, 180] width 66 height 48
click at [470, 184] on td "Rich Text Area. Press ALT-0 for help." at bounding box center [485, 180] width 63 height 48
click at [384, 125] on span "Thông tin gửi" at bounding box center [383, 128] width 31 height 6
click at [339, 126] on span "Thông tin món hàng" at bounding box center [330, 128] width 47 height 6
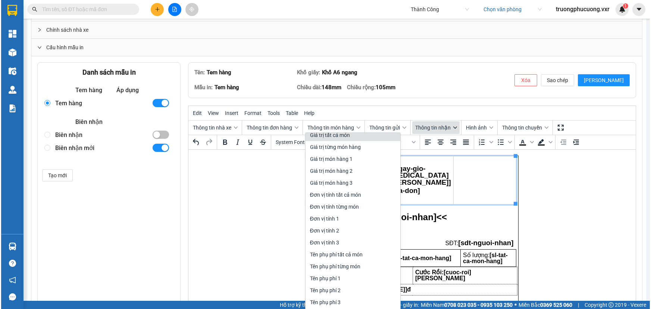
scroll to position [336, 0]
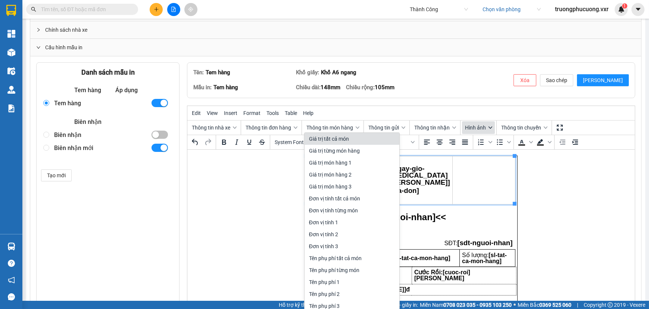
click at [483, 129] on span "Hình ảnh" at bounding box center [475, 128] width 21 height 6
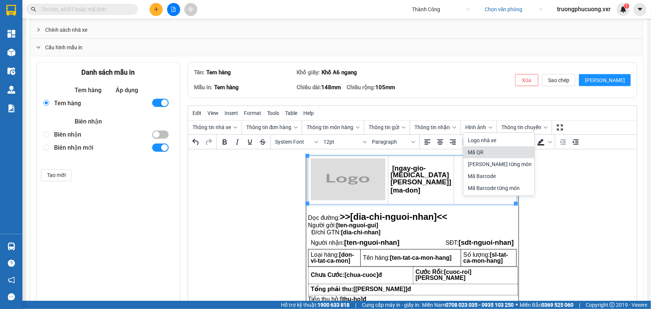
click at [496, 151] on div "Mã QR" at bounding box center [500, 152] width 64 height 9
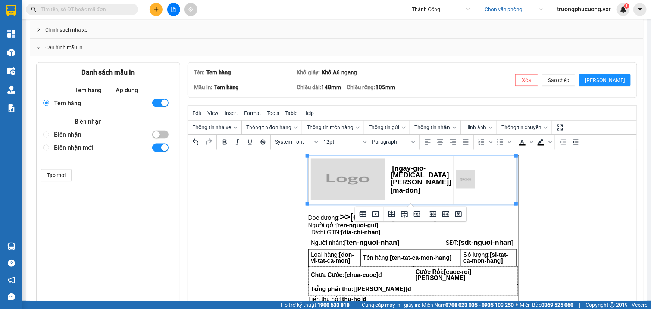
drag, startPoint x: 491, startPoint y: 175, endPoint x: 486, endPoint y: 176, distance: 5.0
click at [491, 175] on td "Rich Text Area. Press ALT-0 for help." at bounding box center [485, 180] width 63 height 48
click at [460, 179] on img "Rich Text Area. Press ALT-0 for help." at bounding box center [465, 179] width 19 height 19
drag, startPoint x: 473, startPoint y: 188, endPoint x: 505, endPoint y: 195, distance: 32.8
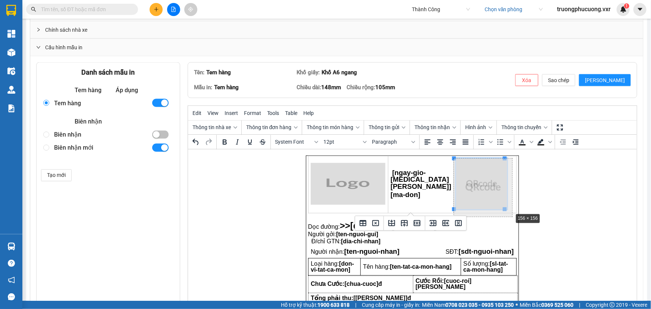
drag, startPoint x: 505, startPoint y: 209, endPoint x: 511, endPoint y: 211, distance: 7.2
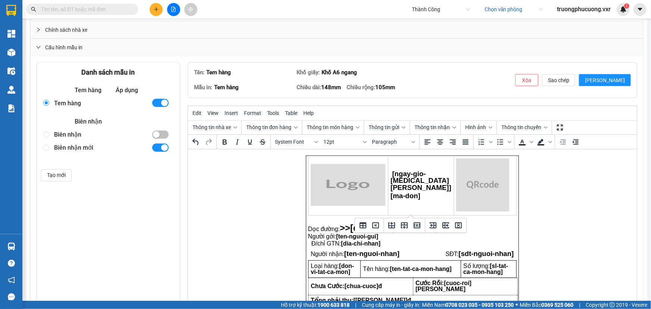
click at [542, 202] on html "[ngay-gio-tao-don] [ma-don] Dọc đường: >> [dia-chi-nguoi-nhan]<< Người gởi: [te…" at bounding box center [412, 229] width 449 height 161
click at [606, 81] on span "Lưu" at bounding box center [605, 80] width 40 height 8
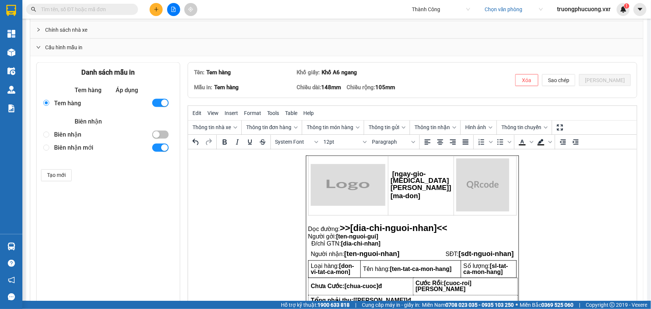
click at [425, 184] on td "[ngay-gio-tao-don] [ma-don]" at bounding box center [421, 185] width 66 height 59
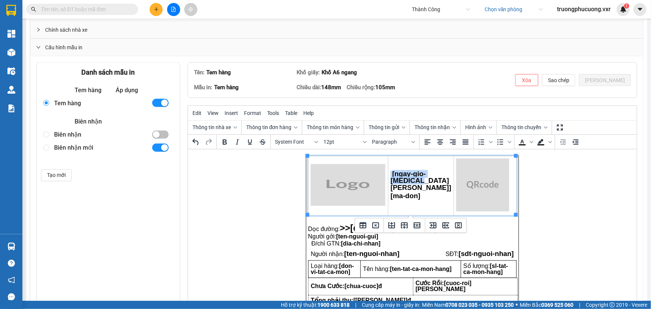
drag, startPoint x: 393, startPoint y: 179, endPoint x: 388, endPoint y: 177, distance: 6.0
click at [388, 177] on html "[ngay-gio-tao-don] [ma-don] Dọc đường: >> [dia-chi-nguoi-nhan]<< Người gởi: [te…" at bounding box center [412, 229] width 449 height 161
click at [442, 142] on icon "Align center" at bounding box center [440, 142] width 9 height 9
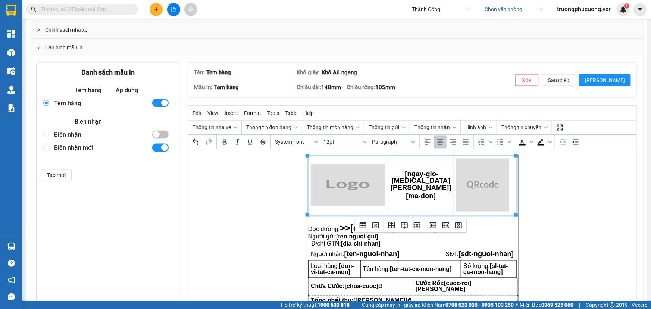
click at [436, 195] on p "[ma-don]" at bounding box center [420, 195] width 61 height 7
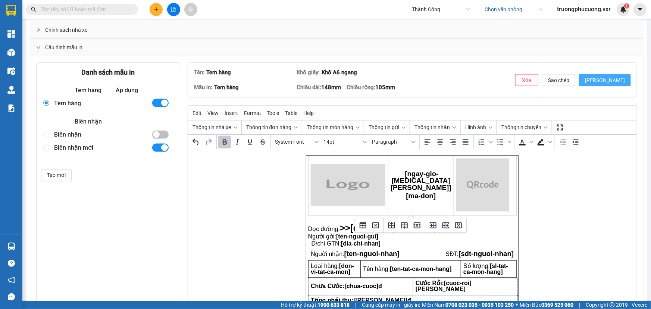
click at [599, 79] on button "Lưu" at bounding box center [605, 80] width 52 height 12
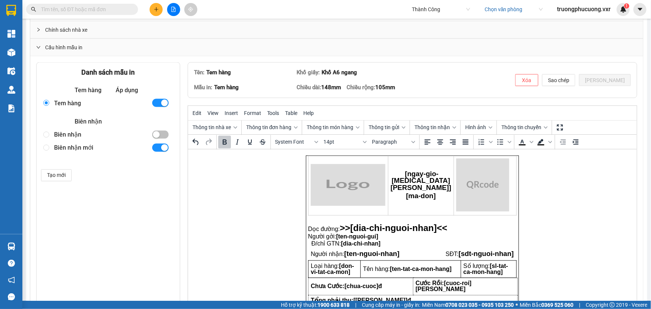
click at [426, 201] on td "[ngay-gio-tao-don] [ma-don]" at bounding box center [421, 185] width 66 height 59
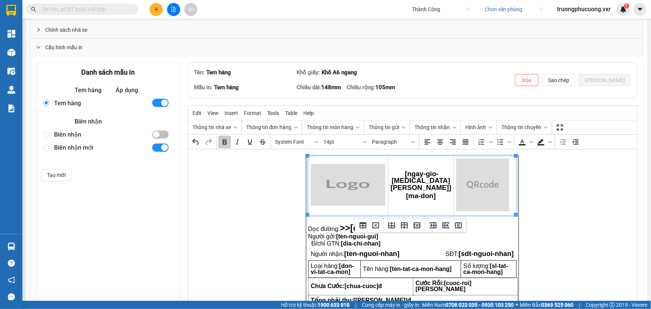
click at [439, 196] on td "[ngay-gio-tao-don] [ma-don]" at bounding box center [421, 185] width 66 height 59
click at [556, 191] on html "[ngay-gio-tao-don] [ma-don] Dọc đường: >> [dia-chi-nguoi-nhan]<< Người gởi: [te…" at bounding box center [412, 229] width 449 height 161
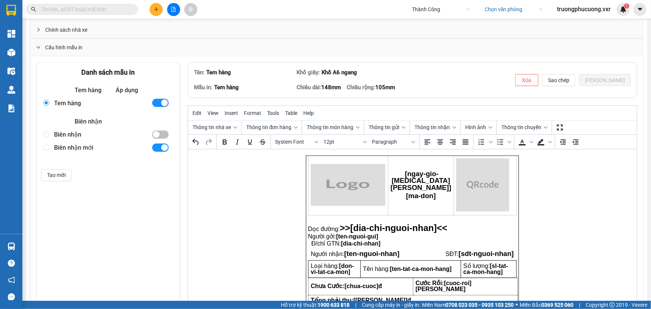
click at [438, 187] on td "[ngay-gio-tao-don] [ma-don]" at bounding box center [421, 185] width 66 height 59
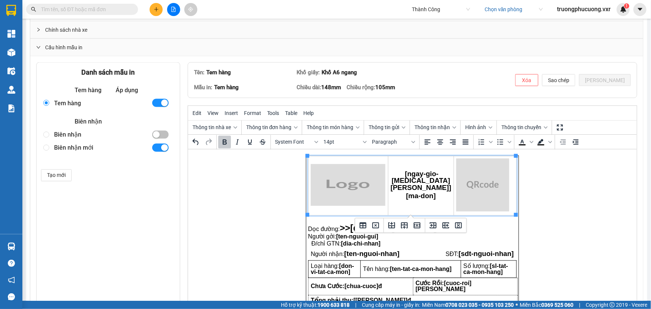
click at [433, 192] on span "[ma-don]" at bounding box center [420, 196] width 30 height 8
drag, startPoint x: 436, startPoint y: 193, endPoint x: 396, endPoint y: 193, distance: 39.9
click at [396, 193] on p "[ma-don]" at bounding box center [420, 195] width 61 height 7
click at [440, 140] on icon "Align center" at bounding box center [440, 141] width 6 height 5
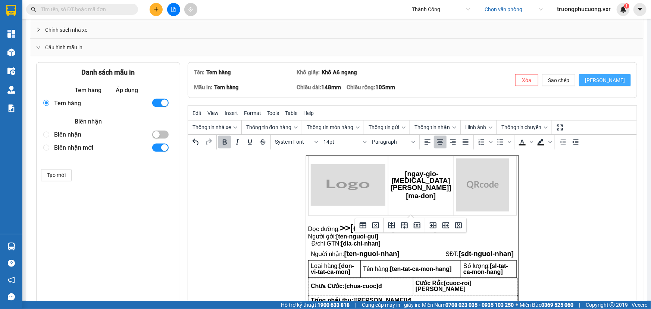
click at [620, 74] on button "Lưu" at bounding box center [605, 80] width 52 height 12
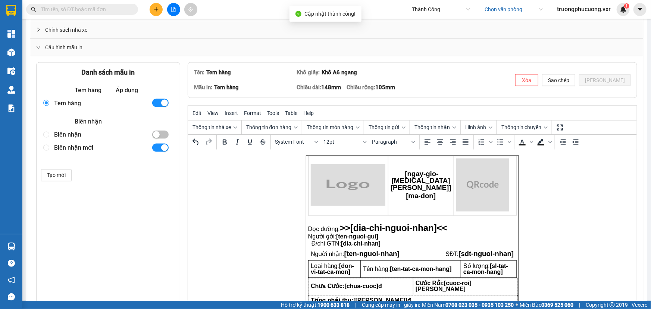
click at [574, 166] on html "[ngay-gio-tao-don] [ma-don] Dọc đường: >> [dia-chi-nguoi-nhan]<< Người gởi: [te…" at bounding box center [412, 229] width 449 height 161
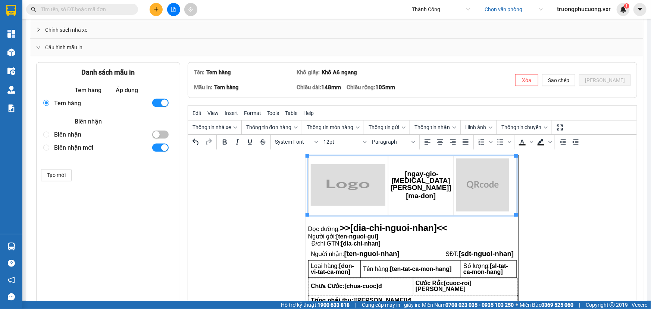
click at [437, 192] on p "[ma-don]" at bounding box center [420, 195] width 61 height 7
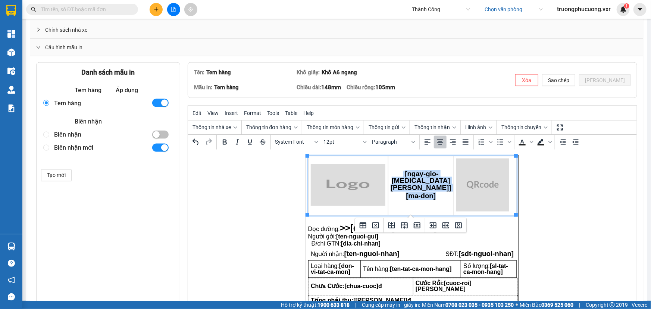
drag, startPoint x: 439, startPoint y: 192, endPoint x: 389, endPoint y: 179, distance: 51.9
click at [387, 179] on html "[ngay-gio-tao-don] [ma-don] Dọc đường: >> [dia-chi-nguoi-nhan]<< Người gởi: [te…" at bounding box center [412, 229] width 449 height 161
click at [432, 185] on td "[ngay-gio-tao-don] [ma-don]" at bounding box center [421, 185] width 66 height 59
click at [440, 192] on p "[ma-don]" at bounding box center [420, 195] width 61 height 7
click at [429, 183] on td "[ngay-gio-tao-don] [ma-don]" at bounding box center [421, 185] width 66 height 59
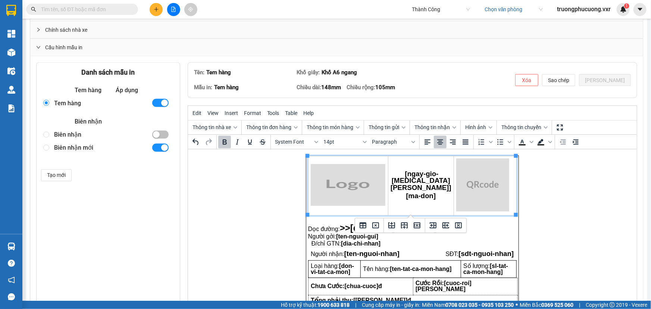
click at [440, 192] on p "[ma-don]" at bounding box center [420, 195] width 61 height 7
drag, startPoint x: 451, startPoint y: 186, endPoint x: 456, endPoint y: 186, distance: 5.2
click at [606, 90] on div "Tên: Tem hàng Khổ giấy: Khổ A6 ngang Mẫu in: Tem hàng Chiều dài: 148mm Chiều rộ…" at bounding box center [412, 79] width 449 height 35
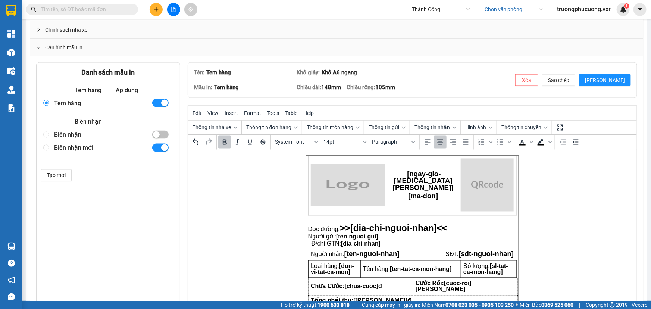
click at [490, 185] on img "Rich Text Area. Press ALT-0 for help." at bounding box center [486, 184] width 53 height 53
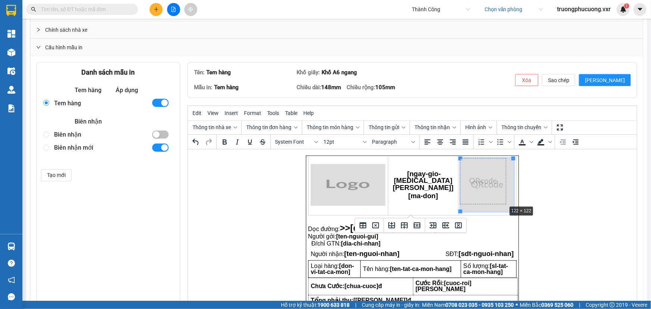
drag, startPoint x: 513, startPoint y: 211, endPoint x: 506, endPoint y: 206, distance: 9.0
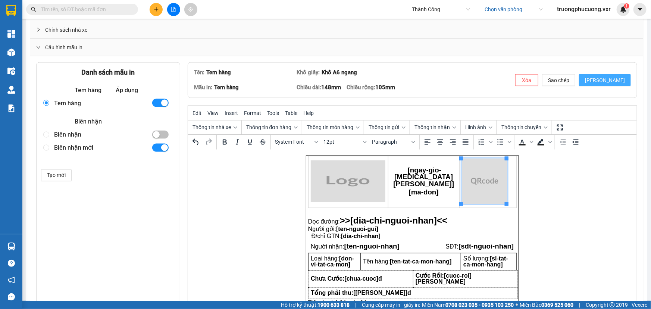
click at [610, 82] on span "Lưu" at bounding box center [605, 80] width 40 height 8
click at [360, 212] on p "Rich Text Area. Press ALT-0 for help." at bounding box center [412, 212] width 208 height 6
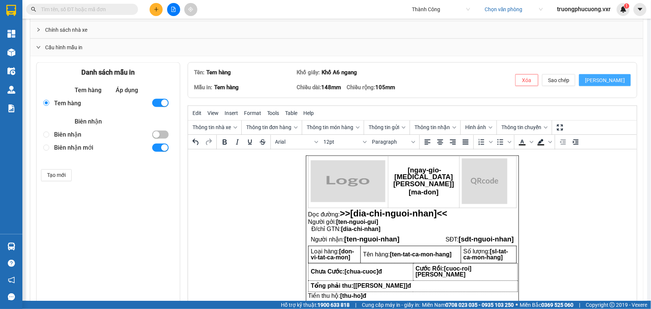
click at [619, 82] on button "Lưu" at bounding box center [605, 80] width 52 height 12
click at [47, 146] on input "radio" at bounding box center [46, 148] width 6 height 6
radio input "true"
radio input "false"
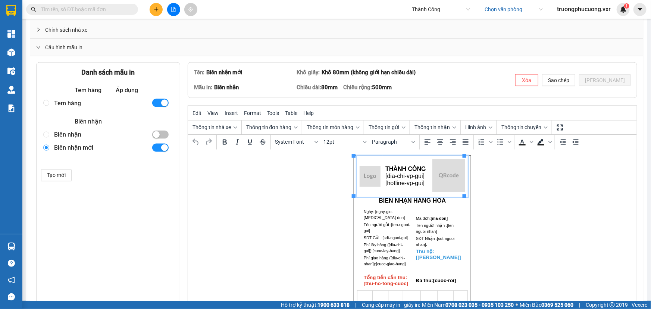
click at [390, 171] on strong "THÀNH CÔNG" at bounding box center [405, 169] width 40 height 6
click at [385, 173] on span "[dia-chi-vp-gui]" at bounding box center [404, 176] width 39 height 6
click at [388, 209] on icon "Insert row before" at bounding box center [389, 206] width 9 height 9
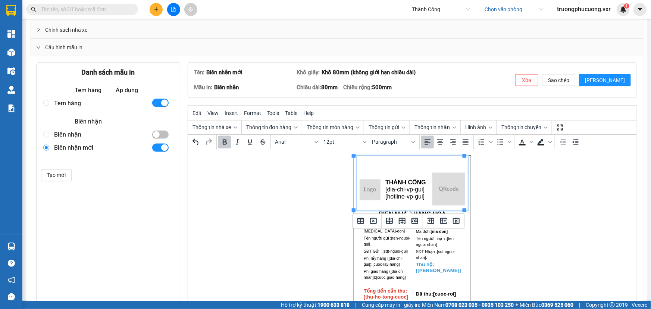
click at [385, 165] on p "Rich Text Area. Press ALT-0 for help." at bounding box center [406, 162] width 42 height 6
click at [383, 170] on td "THÀNH CÔNG [dia-chi-vp-gui] [hotline-vp-gui]" at bounding box center [405, 189] width 47 height 41
click at [360, 167] on td "Rich Text Area. Press ALT-0 for help." at bounding box center [370, 162] width 26 height 13
click at [368, 191] on img "Rich Text Area. Press ALT-0 for help." at bounding box center [369, 189] width 21 height 21
click at [368, 162] on p "Rich Text Area. Press ALT-0 for help." at bounding box center [369, 162] width 21 height 6
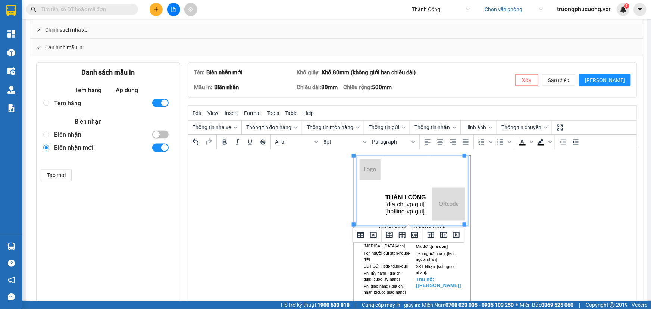
click at [376, 203] on p "Rich Text Area. Press ALT-0 for help." at bounding box center [369, 204] width 21 height 6
click at [374, 205] on p "Rich Text Area. Press ALT-0 for help." at bounding box center [369, 204] width 21 height 6
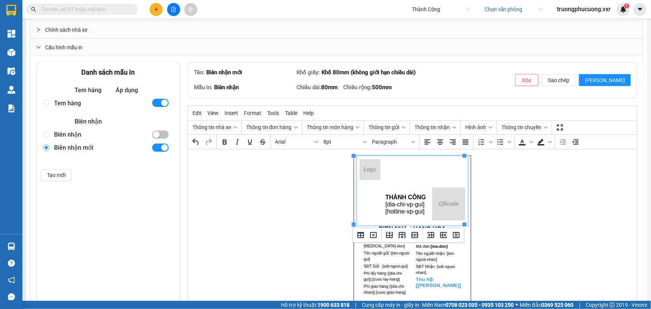
drag, startPoint x: 358, startPoint y: 197, endPoint x: 376, endPoint y: 212, distance: 23.8
click at [376, 212] on td "Rich Text Area. Press ALT-0 for help." at bounding box center [370, 203] width 26 height 41
click at [377, 212] on td "Rich Text Area. Press ALT-0 for help." at bounding box center [370, 203] width 26 height 41
drag, startPoint x: 426, startPoint y: 214, endPoint x: 421, endPoint y: 212, distance: 5.1
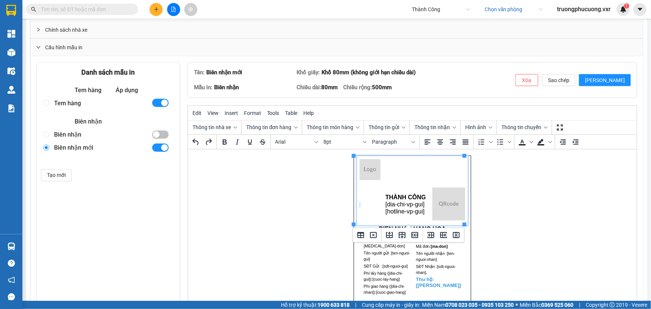
drag, startPoint x: 359, startPoint y: 195, endPoint x: 378, endPoint y: 219, distance: 29.7
click at [360, 195] on td "Rich Text Area. Press ALT-0 for help." at bounding box center [370, 203] width 26 height 41
drag, startPoint x: 358, startPoint y: 192, endPoint x: 380, endPoint y: 219, distance: 34.4
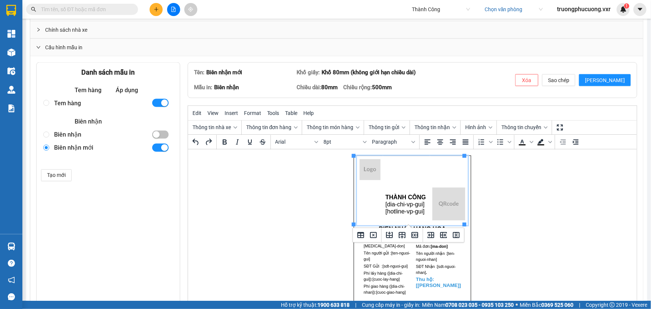
click at [371, 207] on td "Rich Text Area. Press ALT-0 for help." at bounding box center [370, 203] width 26 height 41
click at [456, 236] on icon "Delete column" at bounding box center [456, 234] width 9 height 9
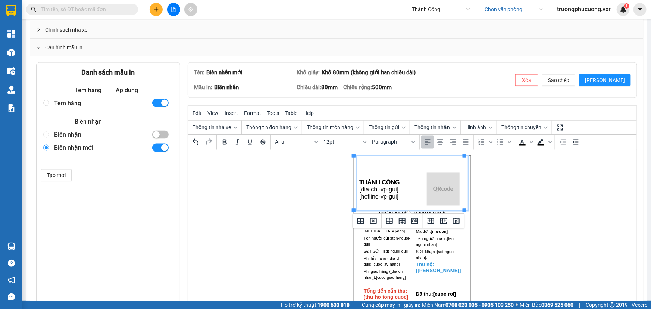
click at [411, 184] on p "THÀNH CÔNG" at bounding box center [387, 182] width 57 height 6
click at [385, 172] on td "THÀNH CÔNG [dia-chi-vp-gui] [hotline-vp-gui]" at bounding box center [388, 189] width 62 height 41
click at [384, 166] on td "Rich Text Area. Press ALT-0 for help." at bounding box center [388, 162] width 62 height 13
click at [433, 185] on img "Rich Text Area. Press ALT-0 for help." at bounding box center [442, 188] width 33 height 33
click at [412, 194] on p "[hotline-vp-gui]" at bounding box center [387, 197] width 57 height 6
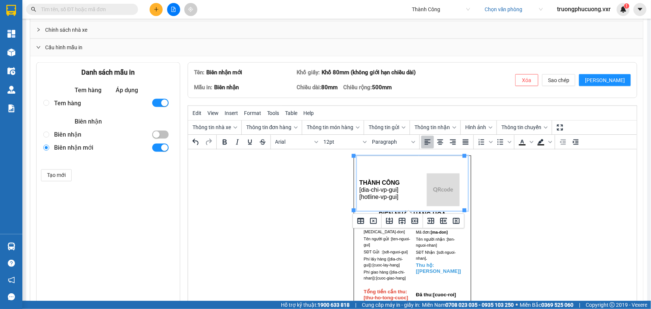
click at [387, 164] on p "Rich Text Area. Press ALT-0 for help." at bounding box center [387, 162] width 57 height 6
click at [475, 127] on span "Hình ảnh" at bounding box center [475, 128] width 21 height 6
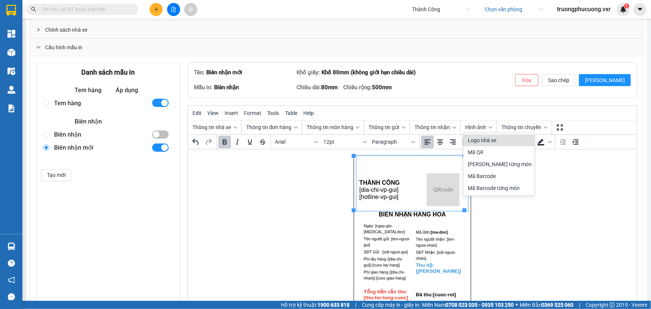
click at [487, 138] on div "Logo nhà xe" at bounding box center [500, 140] width 64 height 9
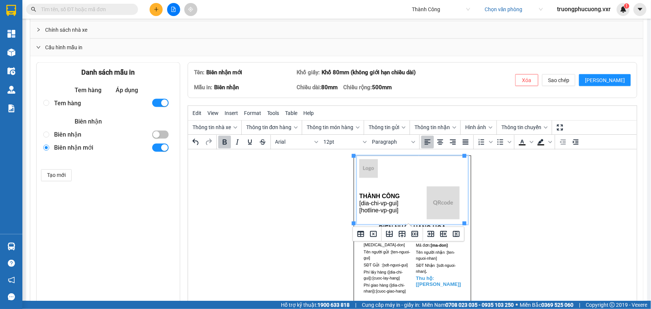
click at [401, 174] on p "Rich Text Area. Press ALT-0 for help." at bounding box center [387, 169] width 57 height 20
click at [368, 174] on img "Rich Text Area. Press ALT-0 for help." at bounding box center [368, 168] width 19 height 19
drag, startPoint x: 374, startPoint y: 176, endPoint x: 384, endPoint y: 169, distance: 12.5
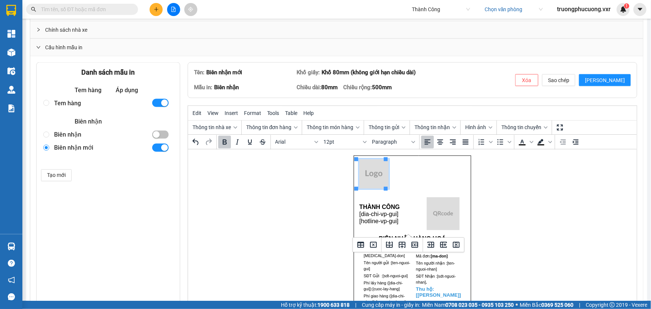
click at [399, 179] on p "Rich Text Area. Press ALT-0 for help." at bounding box center [387, 174] width 57 height 31
click at [381, 179] on img "Rich Text Area. Press ALT-0 for help." at bounding box center [373, 173] width 29 height 29
click at [234, 115] on span "Insert" at bounding box center [231, 113] width 13 height 6
click at [269, 115] on button "Tools" at bounding box center [273, 113] width 18 height 13
click at [272, 113] on span "Tools" at bounding box center [273, 113] width 12 height 6
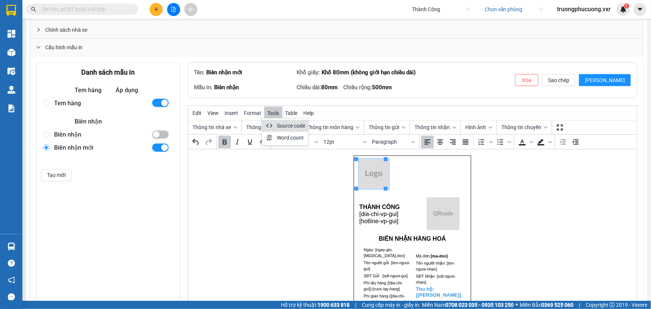
click at [278, 129] on div "Source code" at bounding box center [291, 125] width 28 height 9
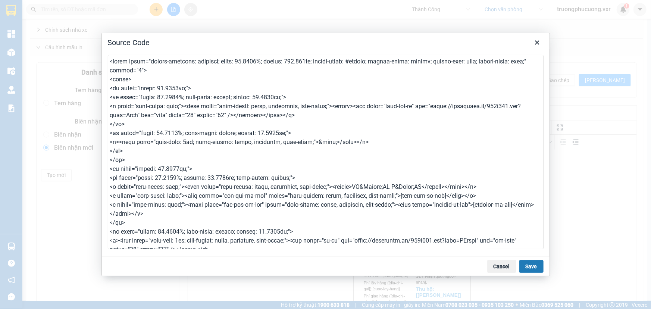
click at [192, 114] on textarea at bounding box center [326, 152] width 436 height 194
click at [232, 116] on textarea at bounding box center [326, 152] width 436 height 194
drag, startPoint x: 233, startPoint y: 116, endPoint x: 229, endPoint y: 116, distance: 4.1
click at [229, 116] on textarea at bounding box center [326, 152] width 436 height 194
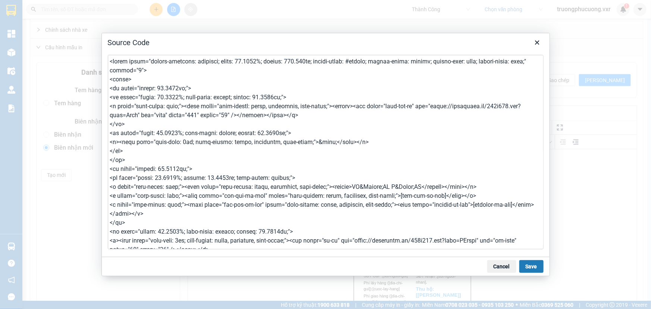
type textarea "<table style="border-collapse: collapse; width: 98.2279%; height: 119.375px; bo…"
click at [524, 263] on button "Save" at bounding box center [531, 266] width 24 height 13
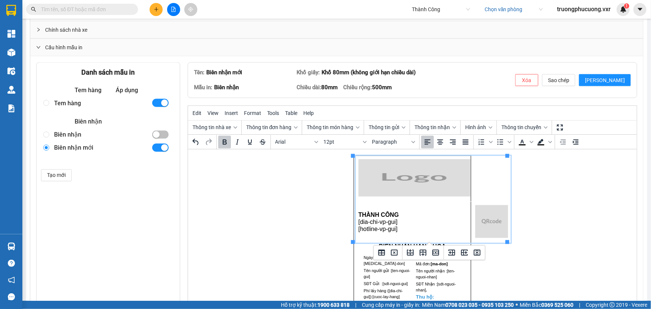
click at [475, 187] on td "Rich Text Area. Press ALT-0 for help." at bounding box center [492, 179] width 38 height 46
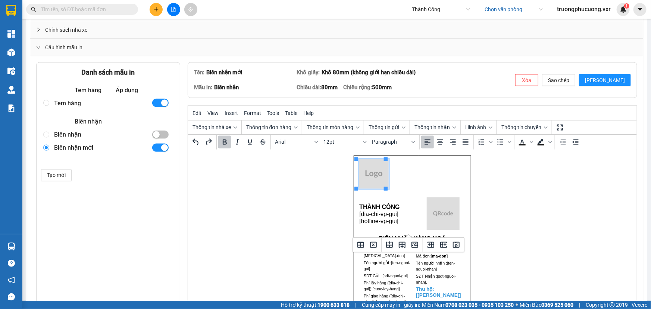
click at [412, 183] on td "Rich Text Area. Press ALT-0 for help." at bounding box center [388, 175] width 62 height 38
click at [395, 178] on p "Rich Text Area. Press ALT-0 for help." at bounding box center [387, 174] width 57 height 31
click at [385, 175] on img "Rich Text Area. Press ALT-0 for help." at bounding box center [373, 173] width 29 height 29
click at [407, 173] on p "Rich Text Area. Press ALT-0 for help." at bounding box center [387, 174] width 57 height 31
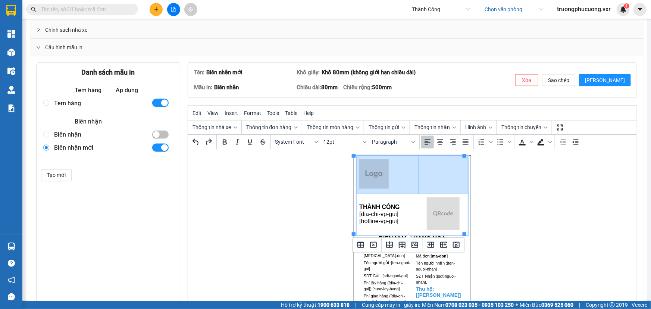
drag, startPoint x: 442, startPoint y: 175, endPoint x: 368, endPoint y: 176, distance: 74.2
click at [368, 176] on tr "Rich Text Area. Press ALT-0 for help." at bounding box center [412, 175] width 111 height 38
click at [433, 175] on td "Rich Text Area. Press ALT-0 for help." at bounding box center [442, 175] width 49 height 38
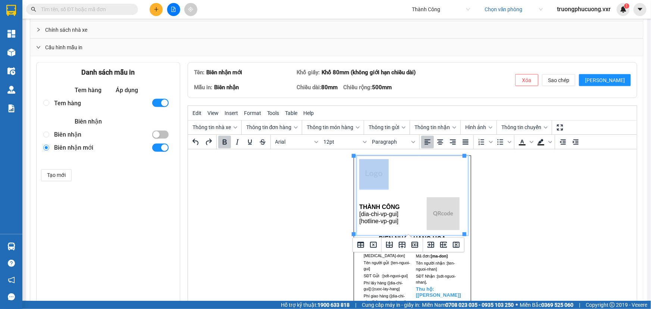
click at [434, 175] on p "Rich Text Area. Press ALT-0 for help." at bounding box center [443, 174] width 44 height 6
click at [418, 181] on td "Rich Text Area. Press ALT-0 for help." at bounding box center [442, 175] width 49 height 38
click at [458, 246] on icon "Delete column" at bounding box center [456, 244] width 9 height 9
click at [418, 214] on p "[dia-chi-vp-gui]" at bounding box center [412, 214] width 106 height 6
click at [430, 204] on p "THÀNH CÔNG" at bounding box center [412, 207] width 106 height 6
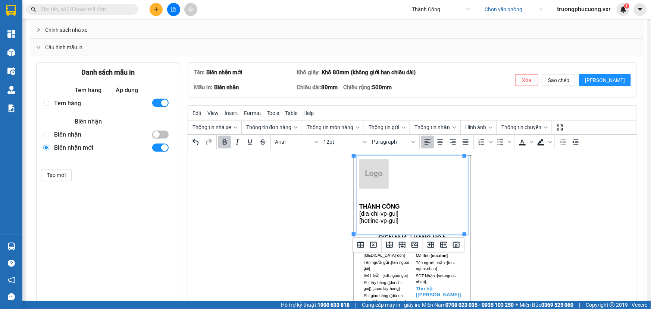
click at [436, 223] on p "[hotline-vp-gui]" at bounding box center [412, 221] width 106 height 6
click at [430, 208] on p "THÀNH CÔNG" at bounding box center [412, 207] width 106 height 6
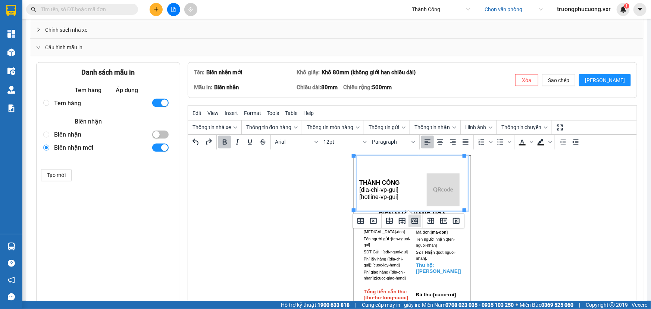
click at [414, 222] on icon "Delete row" at bounding box center [414, 220] width 9 height 9
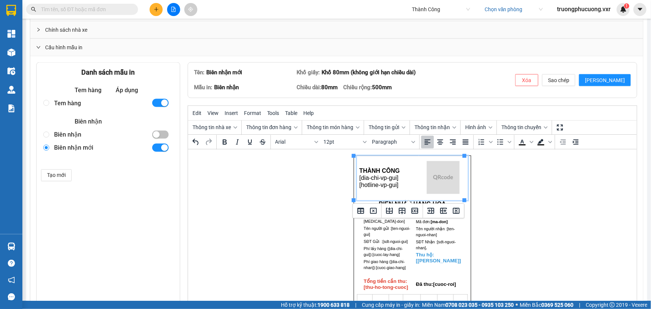
click at [357, 188] on td "THÀNH CÔNG [dia-chi-vp-gui] [hotline-vp-gui]" at bounding box center [388, 178] width 62 height 44
drag, startPoint x: 374, startPoint y: 200, endPoint x: 374, endPoint y: 187, distance: 12.7
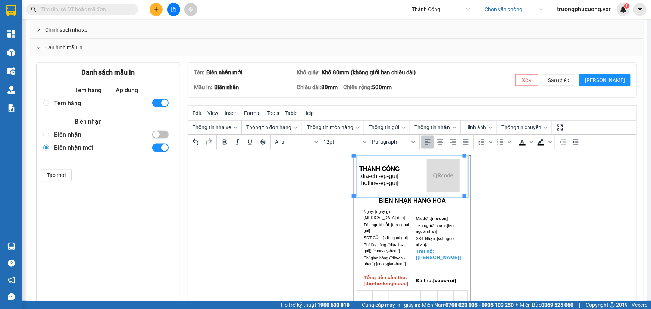
click at [408, 191] on td "THÀNH CÔNG [dia-chi-vp-gui] [hotline-vp-gui]" at bounding box center [388, 176] width 62 height 41
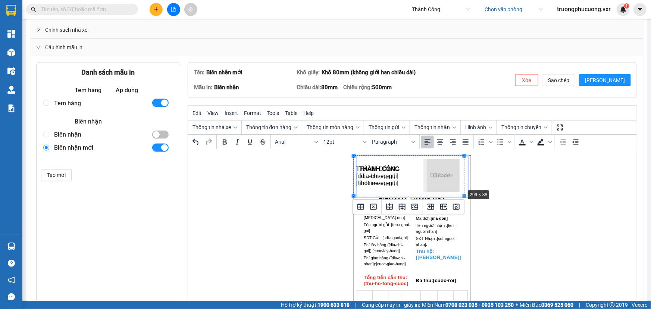
drag, startPoint x: 465, startPoint y: 195, endPoint x: 464, endPoint y: 189, distance: 6.7
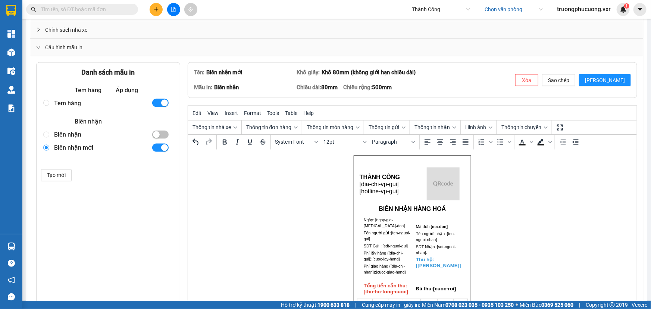
click at [388, 161] on p "Rich Text Area. Press ALT-0 for help." at bounding box center [411, 160] width 113 height 6
click at [385, 174] on strong "THÀNH CÔNG" at bounding box center [379, 177] width 40 height 6
drag, startPoint x: 414, startPoint y: 204, endPoint x: 413, endPoint y: 194, distance: 9.4
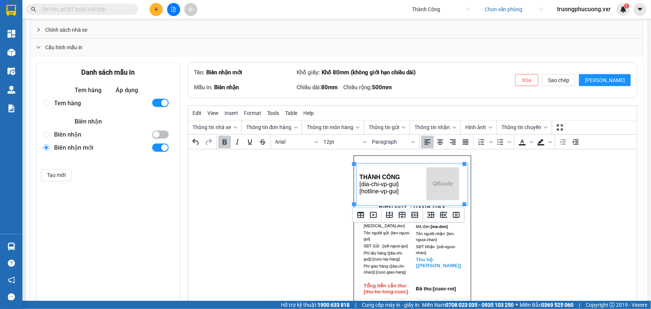
click at [426, 186] on img "Rich Text Area. Press ALT-0 for help." at bounding box center [442, 183] width 33 height 33
click at [420, 189] on p "Rich Text Area. Press ALT-0 for help." at bounding box center [442, 184] width 45 height 34
click at [420, 192] on p "Rich Text Area. Press ALT-0 for help." at bounding box center [442, 184] width 45 height 34
drag, startPoint x: 413, startPoint y: 189, endPoint x: 407, endPoint y: 189, distance: 6.3
click at [428, 187] on img "Rich Text Area. Press ALT-0 for help." at bounding box center [439, 183] width 33 height 33
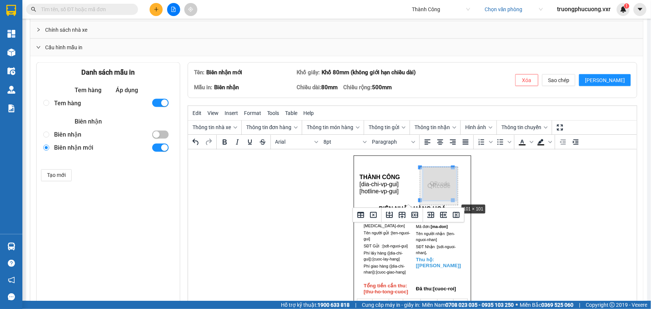
drag, startPoint x: 451, startPoint y: 198, endPoint x: 455, endPoint y: 201, distance: 5.2
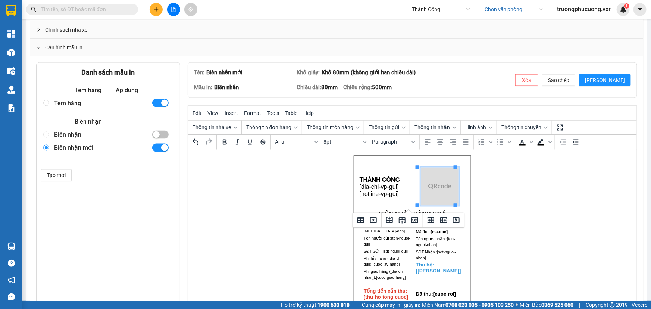
click at [376, 161] on p "Rich Text Area. Press ALT-0 for help." at bounding box center [411, 160] width 113 height 6
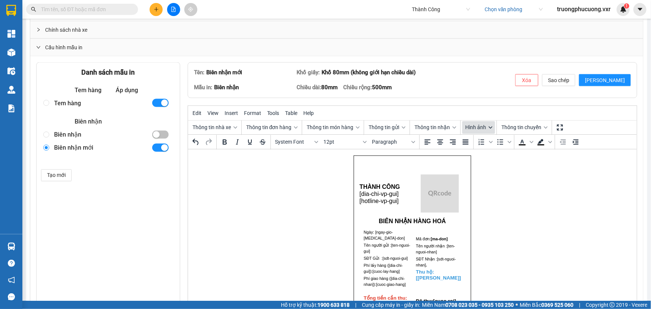
click at [483, 131] on button "Hình ảnh" at bounding box center [478, 127] width 33 height 13
click at [485, 139] on div "Logo nhà xe" at bounding box center [500, 140] width 64 height 9
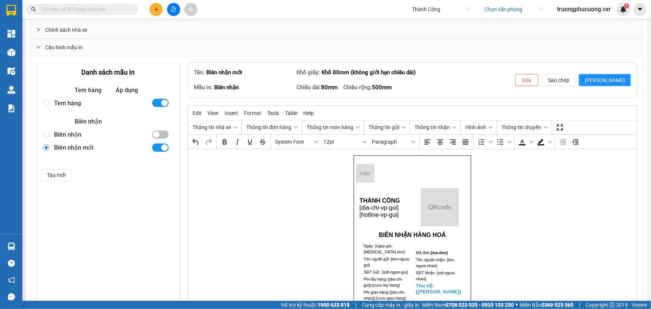
click at [360, 177] on img "Rich Text Area. Press ALT-0 for help." at bounding box center [364, 173] width 19 height 19
drag, startPoint x: 371, startPoint y: 182, endPoint x: 381, endPoint y: 183, distance: 9.4
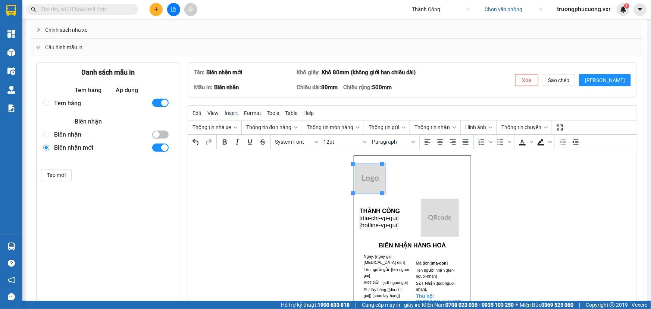
click at [411, 183] on p "Rich Text Area. Press ALT-0 for help." at bounding box center [411, 179] width 113 height 30
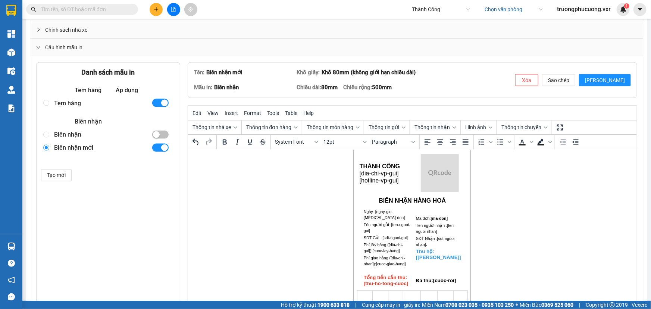
scroll to position [0, 0]
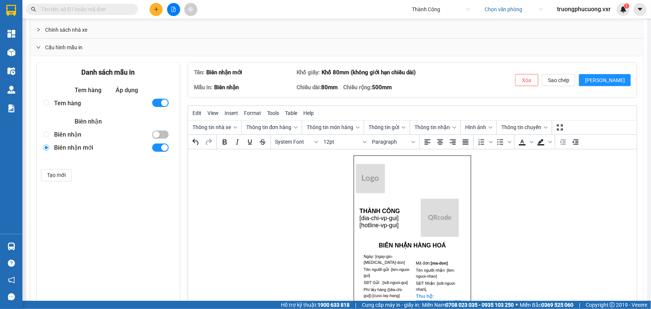
click at [365, 184] on img "Rich Text Area. Press ALT-0 for help." at bounding box center [369, 178] width 29 height 29
click at [267, 113] on span "Tools" at bounding box center [273, 113] width 12 height 6
click at [276, 126] on div "Source code" at bounding box center [285, 126] width 46 height 12
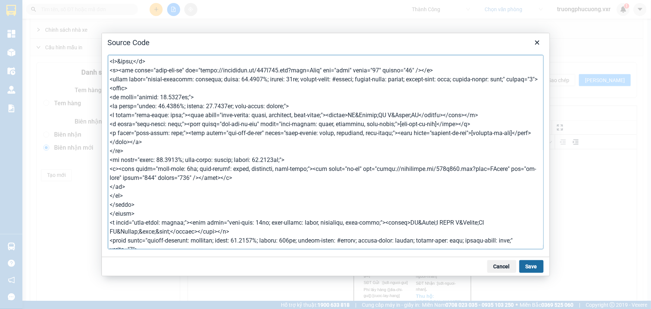
click at [531, 265] on button "Save" at bounding box center [531, 266] width 24 height 13
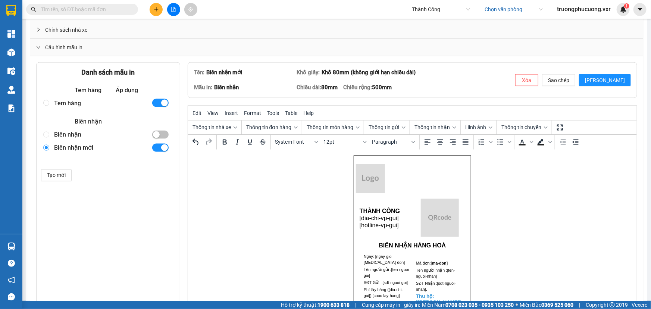
click at [361, 183] on img "Rich Text Area. Press ALT-0 for help." at bounding box center [369, 178] width 29 height 29
click at [252, 112] on span "Format" at bounding box center [252, 113] width 17 height 6
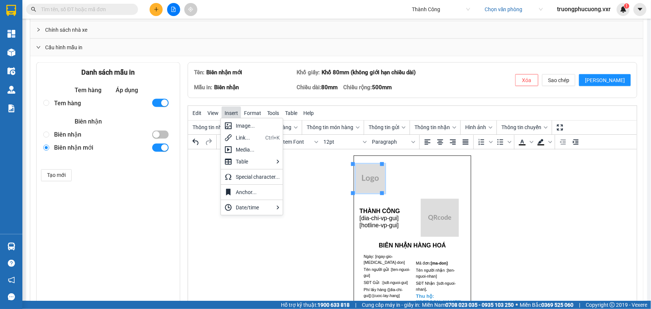
click at [228, 111] on span "Insert" at bounding box center [231, 113] width 13 height 6
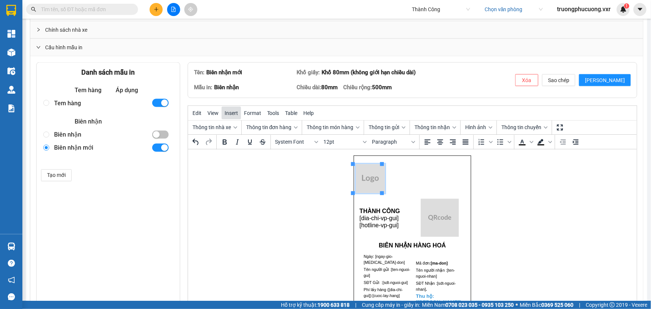
click at [228, 111] on span "Insert" at bounding box center [231, 113] width 13 height 6
click at [275, 126] on div "Source code" at bounding box center [285, 126] width 46 height 12
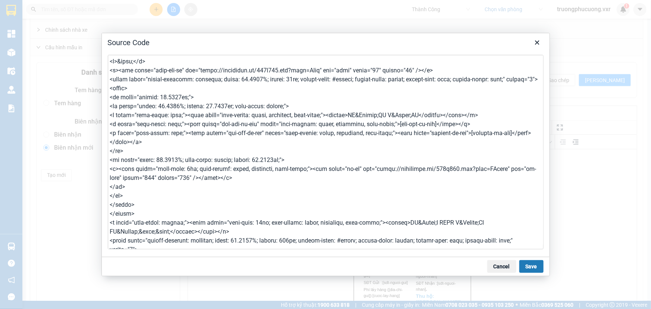
click at [179, 72] on textarea at bounding box center [326, 152] width 436 height 194
click at [380, 70] on textarea at bounding box center [326, 152] width 436 height 194
click at [420, 70] on textarea at bounding box center [326, 152] width 436 height 194
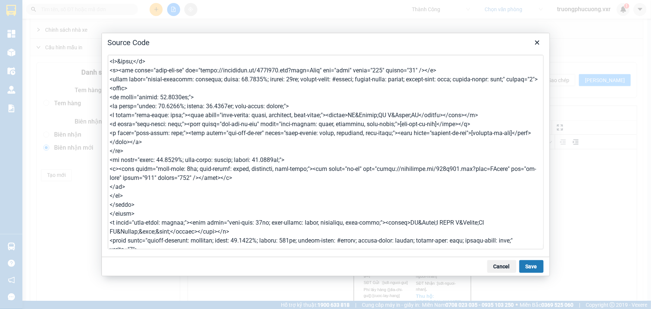
type textarea "<p>&nbsp;</p> <p><img class="logo-nha-xe" src="https://placehold.co/200x200.png…"
click at [527, 269] on button "Save" at bounding box center [531, 266] width 24 height 13
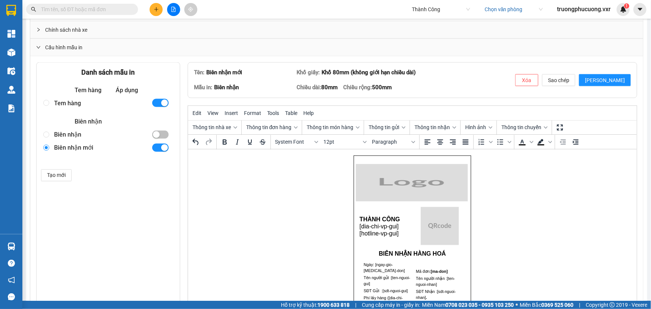
click at [417, 183] on img "Rich Text Area. Press ALT-0 for help." at bounding box center [411, 182] width 112 height 37
click at [392, 217] on strong "THÀNH CÔNG" at bounding box center [379, 219] width 40 height 6
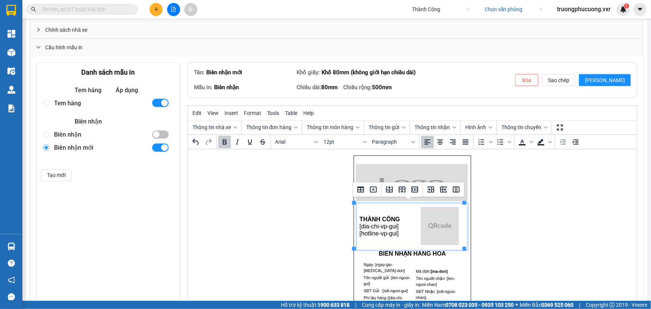
click at [402, 208] on td "THÀNH CÔNG [dia-chi-vp-gui] [hotline-vp-gui]" at bounding box center [384, 226] width 54 height 46
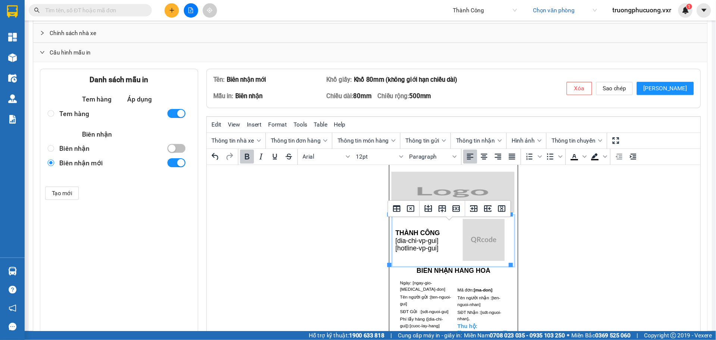
scroll to position [34, 0]
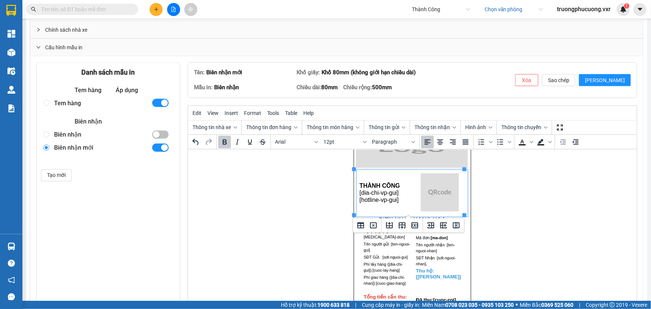
click at [429, 202] on img "Rich Text Area. Press ALT-0 for help." at bounding box center [439, 192] width 38 height 38
drag, startPoint x: 454, startPoint y: 210, endPoint x: 442, endPoint y: 201, distance: 14.9
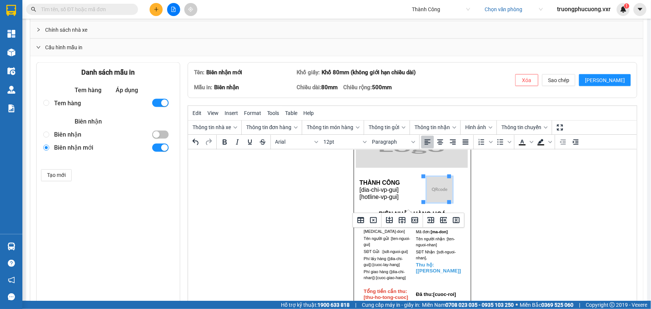
click at [404, 202] on td "THÀNH CÔNG [dia-chi-vp-gui] [hotline-vp-gui]" at bounding box center [384, 190] width 54 height 40
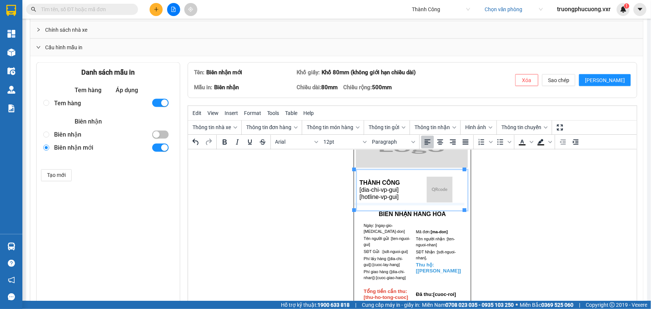
drag, startPoint x: 404, startPoint y: 209, endPoint x: 405, endPoint y: 202, distance: 6.7
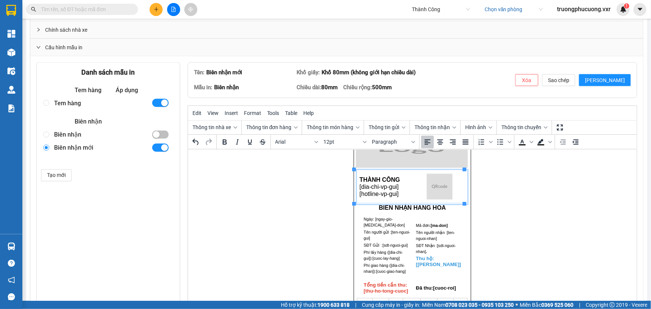
drag, startPoint x: 405, startPoint y: 203, endPoint x: 405, endPoint y: 198, distance: 4.2
click at [614, 84] on button "Lưu" at bounding box center [605, 80] width 52 height 12
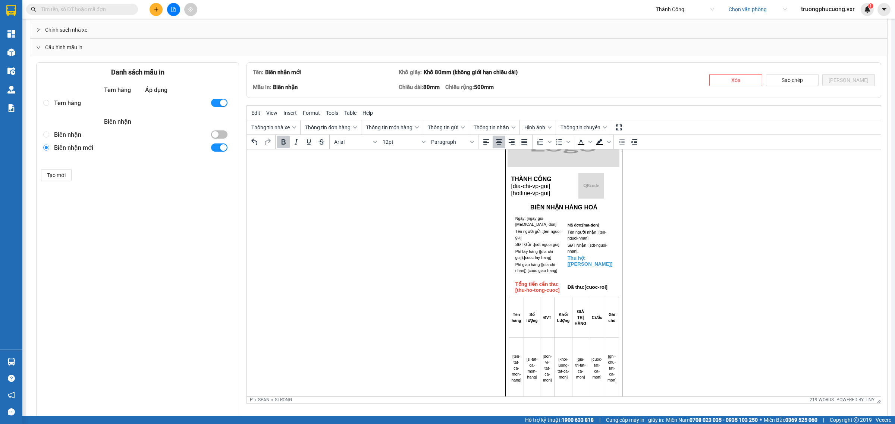
scroll to position [34, 0]
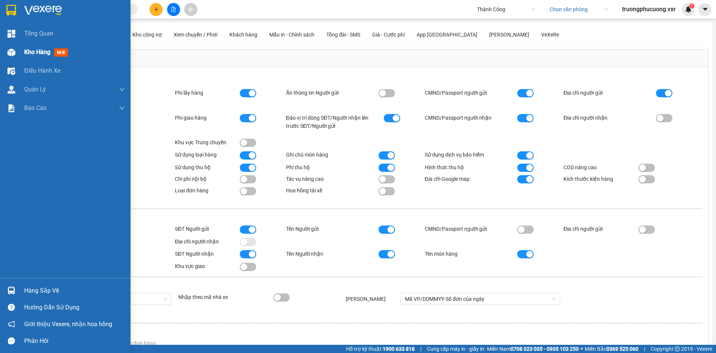
click at [34, 59] on div "Kho hàng mới" at bounding box center [74, 52] width 101 height 19
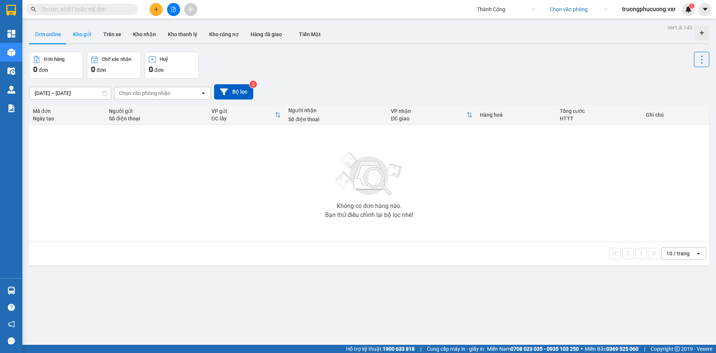
click at [80, 34] on button "Kho gửi" at bounding box center [82, 34] width 30 height 18
type input "10/09/2025 – 12/09/2025"
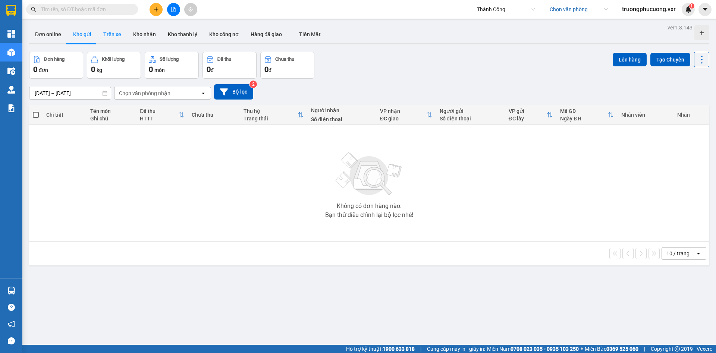
click at [109, 28] on button "Trên xe" at bounding box center [112, 34] width 30 height 18
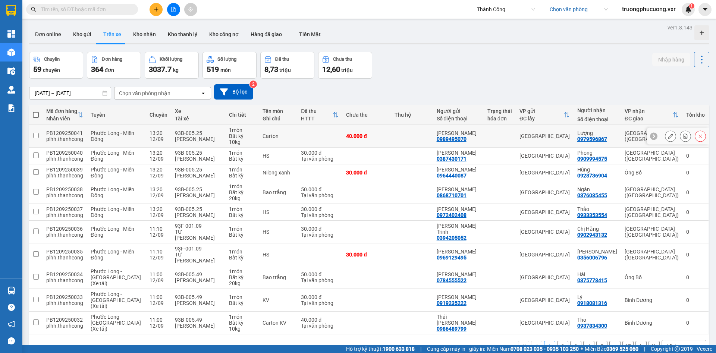
click at [665, 137] on button at bounding box center [670, 136] width 10 height 13
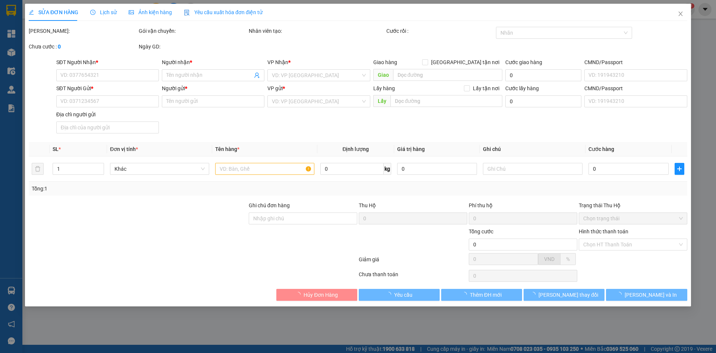
type input "0979596867"
type input "Lượng"
type input "0989495070"
type input "[PERSON_NAME]"
type input "031179008099"
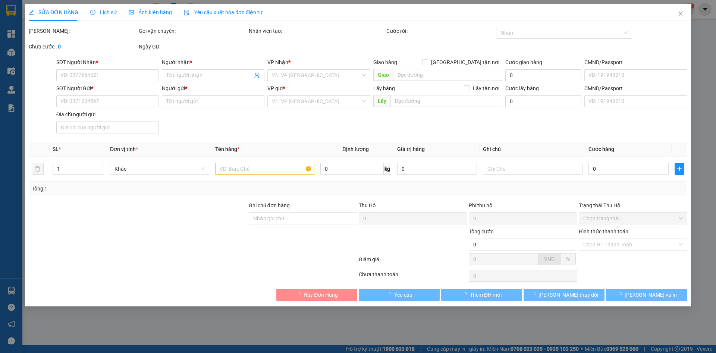
type input "Phước Bình Đồng Nai"
type input "40.000"
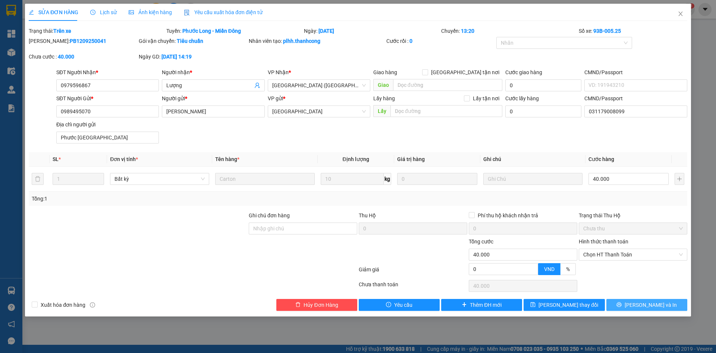
click at [641, 303] on span "Lưu và In" at bounding box center [651, 305] width 52 height 8
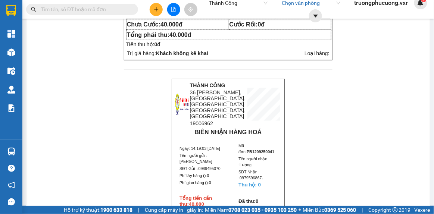
scroll to position [200, 0]
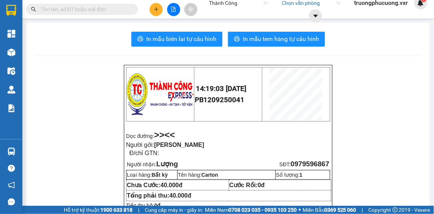
click at [225, 92] on span "14:19:03 [DATE]" at bounding box center [221, 89] width 51 height 8
click at [238, 90] on td "14:19:03 - 12/09/2025 PB1209250041" at bounding box center [228, 95] width 68 height 54
click at [245, 135] on p "Dọc đường: >> <<" at bounding box center [228, 135] width 204 height 10
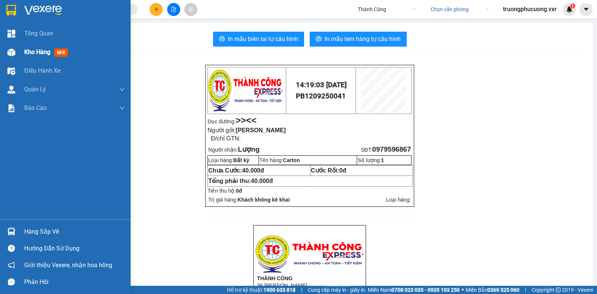
click at [7, 52] on img at bounding box center [11, 52] width 8 height 8
